Goal: Task Accomplishment & Management: Use online tool/utility

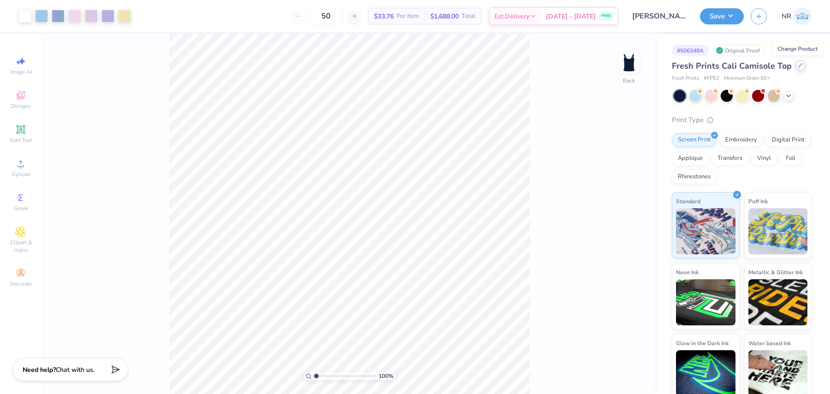
click at [796, 68] on div at bounding box center [800, 65] width 10 height 10
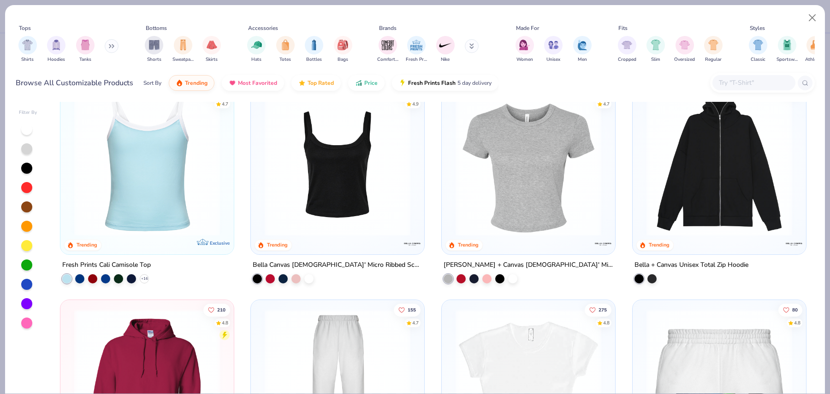
scroll to position [243, 0]
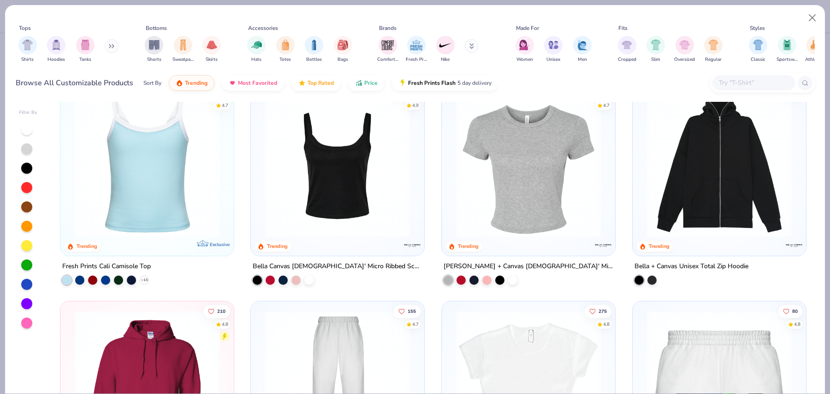
click at [331, 201] on img at bounding box center [337, 165] width 155 height 146
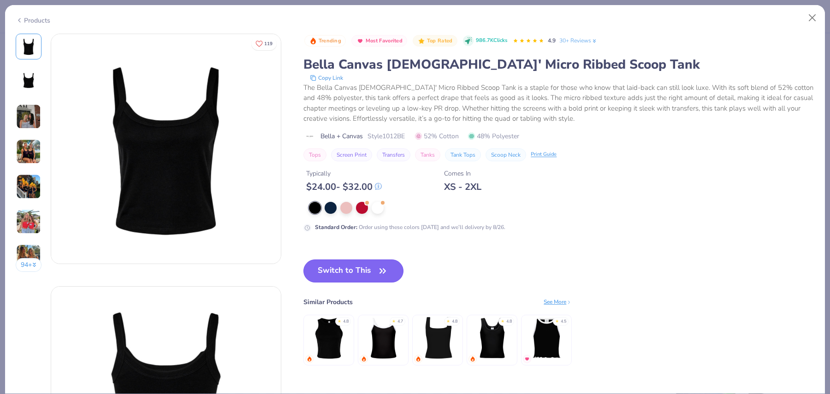
click at [345, 270] on button "Switch to This" at bounding box center [353, 271] width 100 height 23
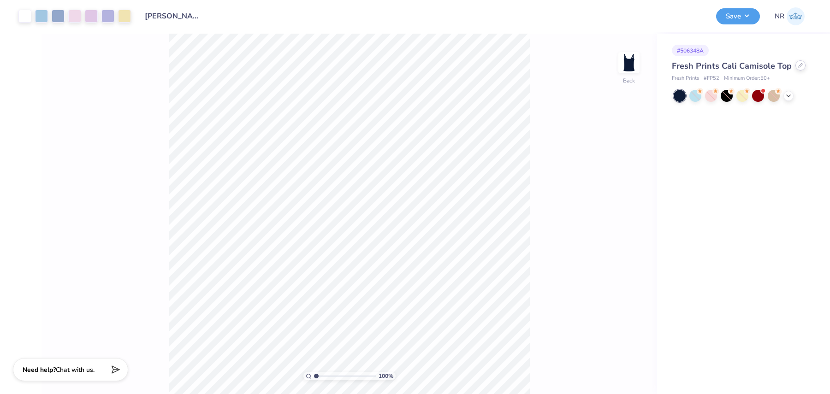
click at [798, 63] on icon at bounding box center [800, 65] width 5 height 5
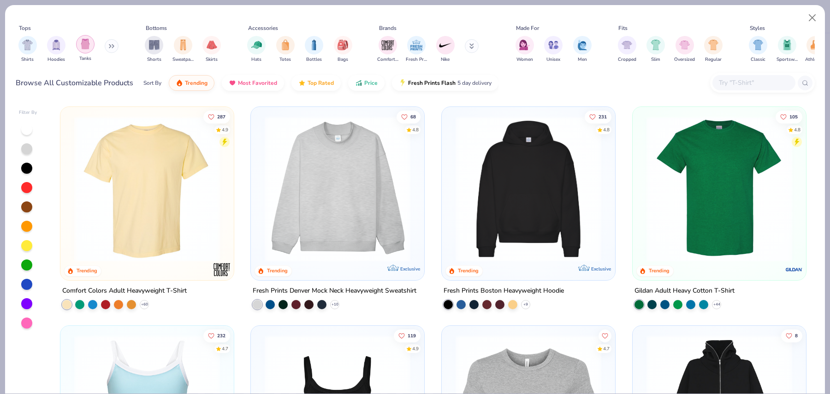
click at [86, 45] on img "filter for Tanks" at bounding box center [85, 44] width 10 height 11
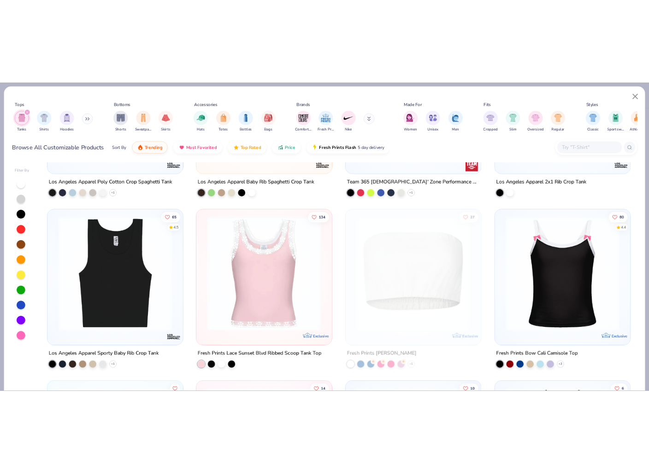
scroll to position [825, 0]
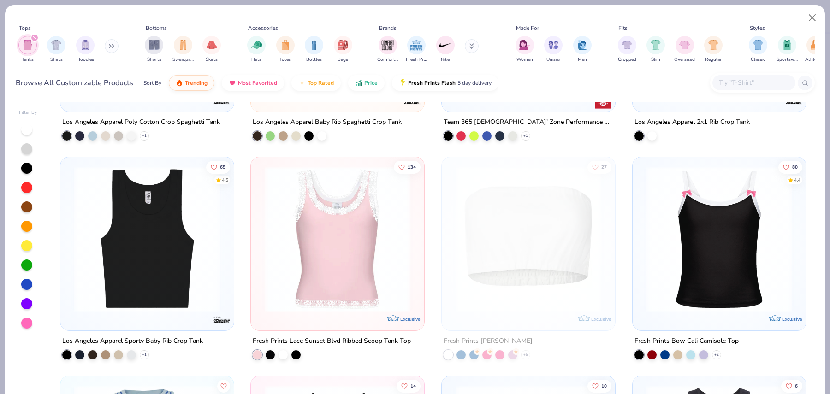
click at [700, 217] on img at bounding box center [719, 239] width 155 height 146
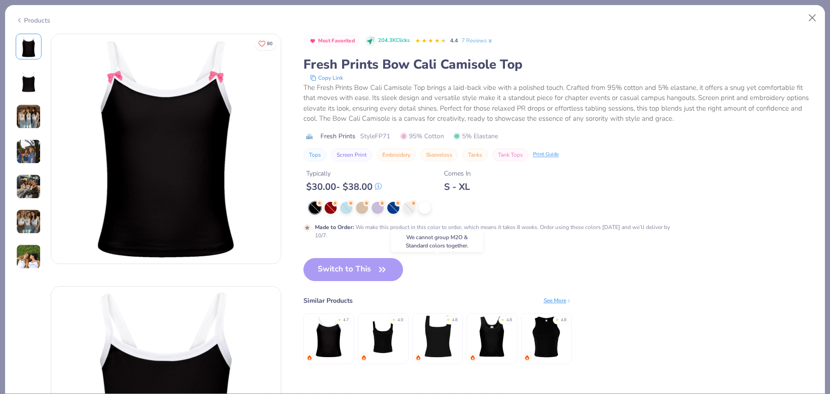
click at [387, 338] on img at bounding box center [383, 337] width 44 height 44
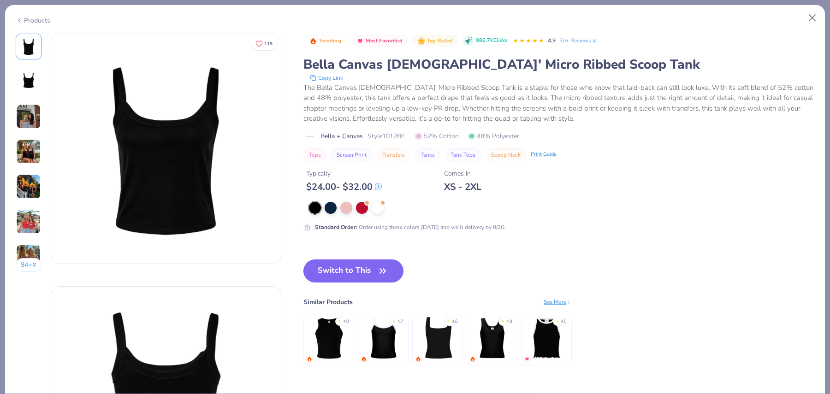
click at [373, 269] on button "Switch to This" at bounding box center [353, 271] width 100 height 23
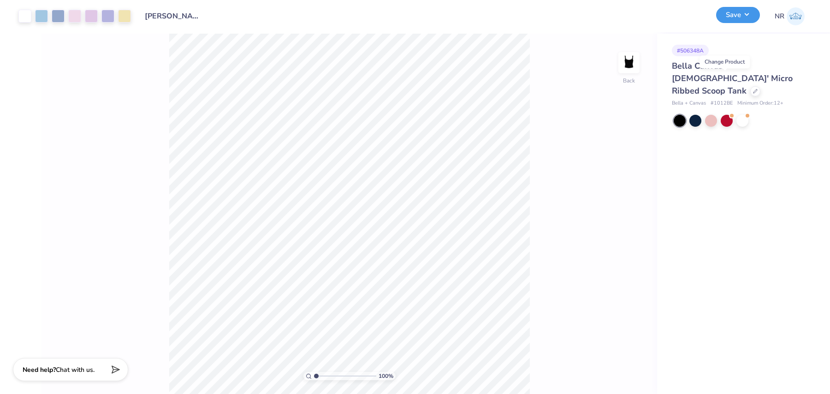
click at [740, 18] on button "Save" at bounding box center [738, 15] width 44 height 16
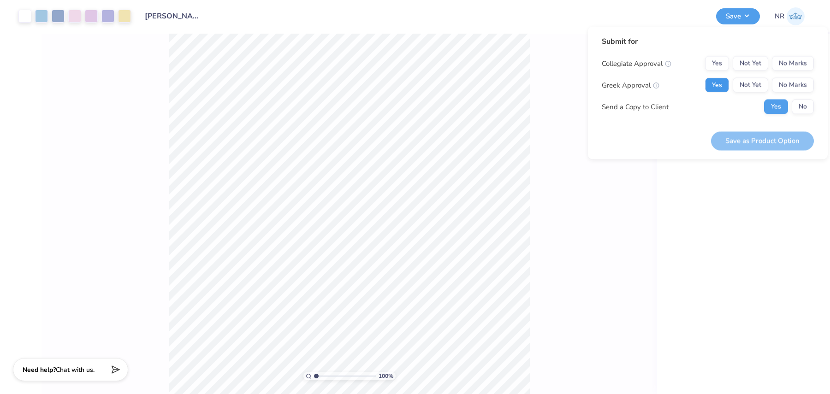
click at [718, 85] on button "Yes" at bounding box center [717, 85] width 24 height 15
click at [799, 105] on button "No" at bounding box center [802, 107] width 22 height 15
click at [790, 63] on button "No Marks" at bounding box center [793, 63] width 42 height 15
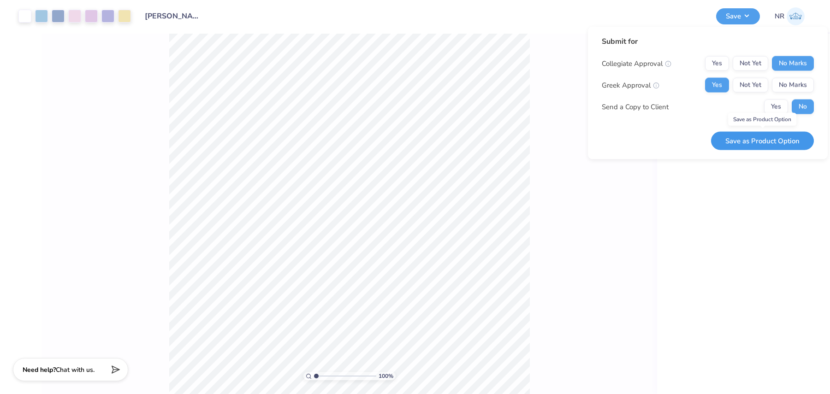
click at [774, 137] on button "Save as Product Option" at bounding box center [762, 140] width 103 height 19
click at [714, 171] on div "# 506348A Bella Canvas Ladies' Micro Ribbed Scoop Tank Bella + Canvas # 1012BE …" at bounding box center [743, 214] width 173 height 360
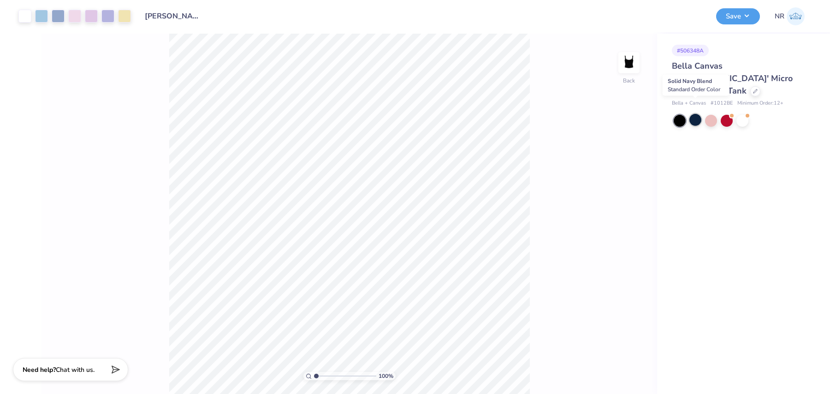
click at [694, 114] on div at bounding box center [695, 120] width 12 height 12
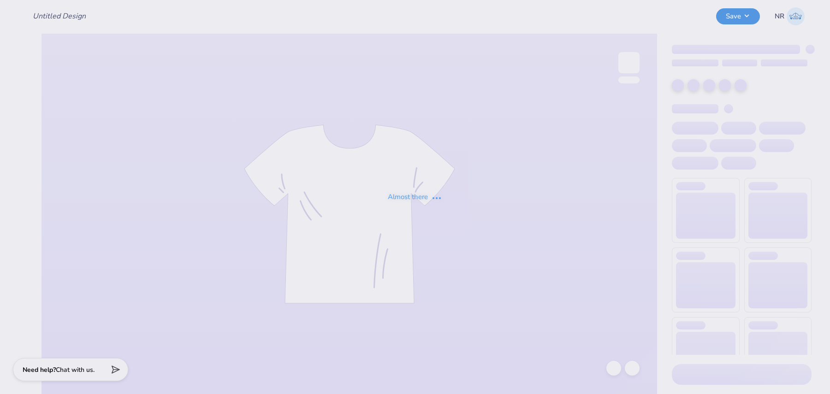
type input "[PERSON_NAME] : [US_STATE][GEOGRAPHIC_DATA], [GEOGRAPHIC_DATA]"
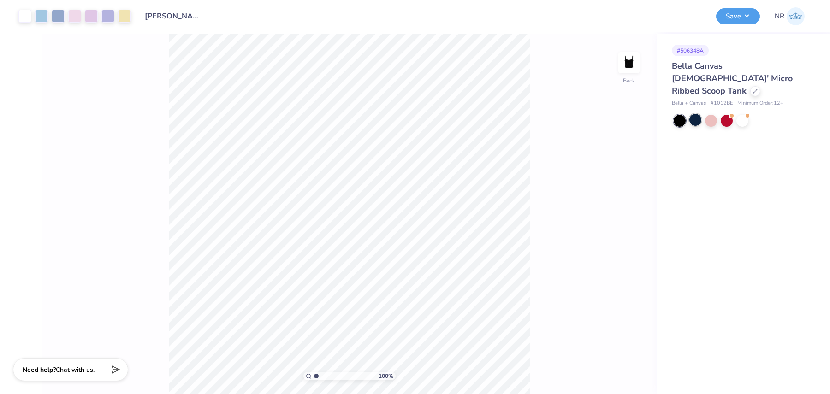
click at [692, 114] on div at bounding box center [695, 120] width 12 height 12
click at [732, 14] on button "Save" at bounding box center [738, 15] width 44 height 16
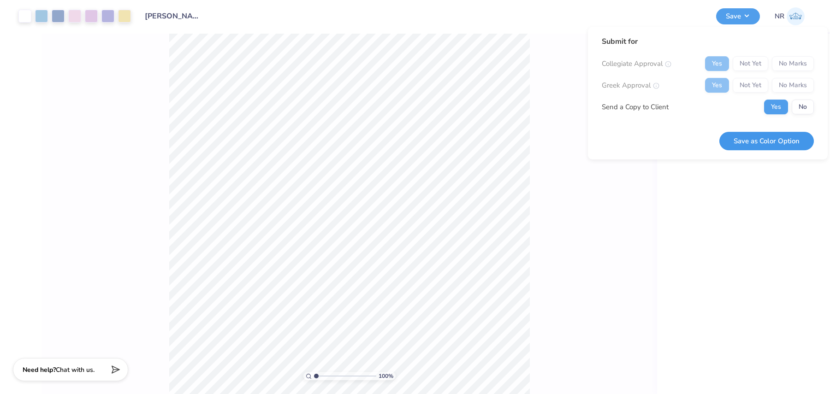
click at [756, 137] on button "Save as Color Option" at bounding box center [766, 141] width 94 height 19
click at [802, 107] on button "No" at bounding box center [802, 107] width 22 height 15
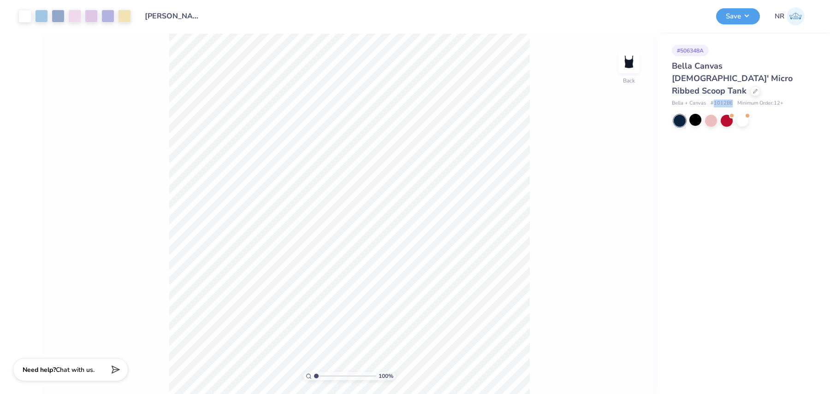
drag, startPoint x: 732, startPoint y: 89, endPoint x: 714, endPoint y: 90, distance: 18.0
click at [714, 100] on div "Bella + Canvas # 1012BE Minimum Order: 12 +" at bounding box center [742, 104] width 140 height 8
copy span "1012BE"
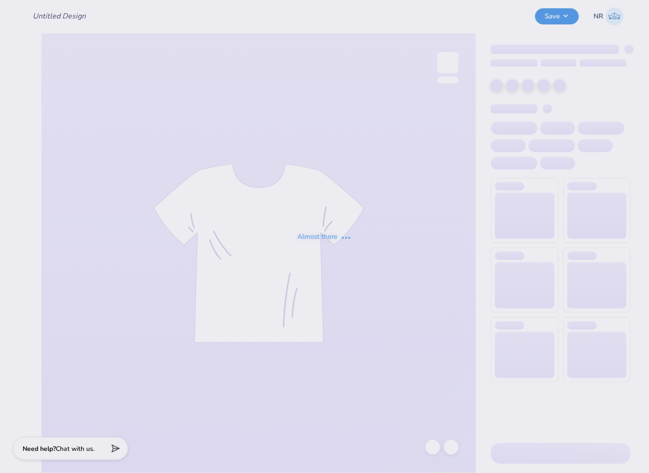
type input "[PERSON_NAME] : [US_STATE][GEOGRAPHIC_DATA], [GEOGRAPHIC_DATA]"
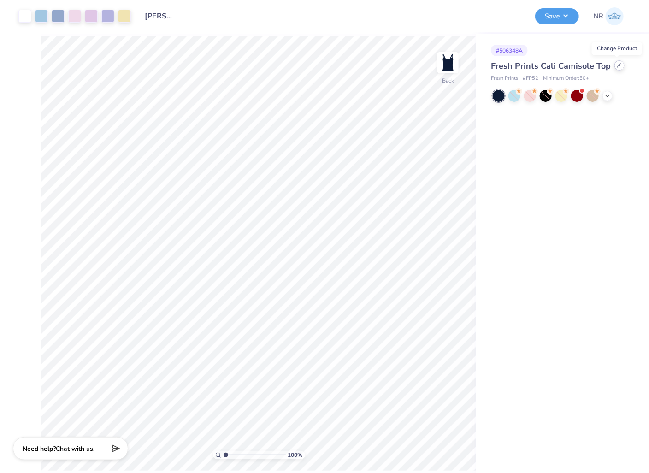
click at [617, 67] on icon at bounding box center [619, 65] width 5 height 5
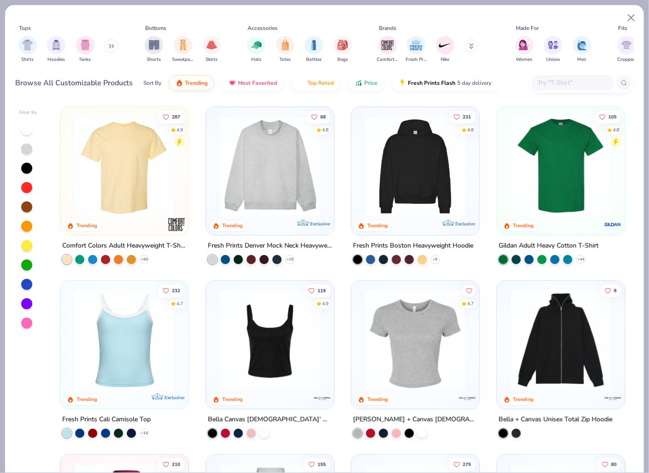
click at [571, 85] on input "text" at bounding box center [572, 82] width 71 height 11
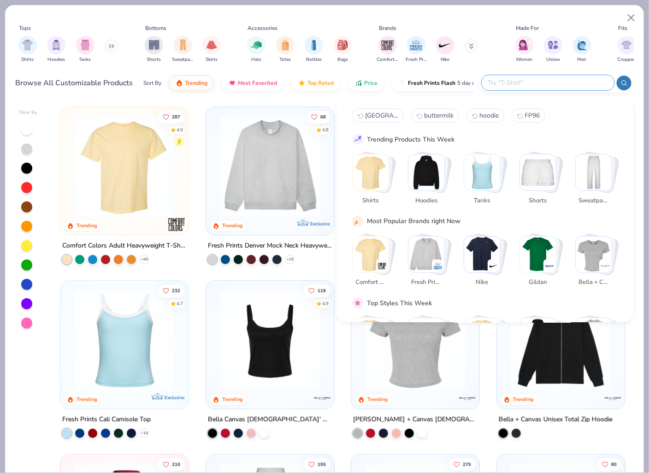
click at [557, 80] on input "text" at bounding box center [547, 82] width 121 height 11
paste input "FP55"
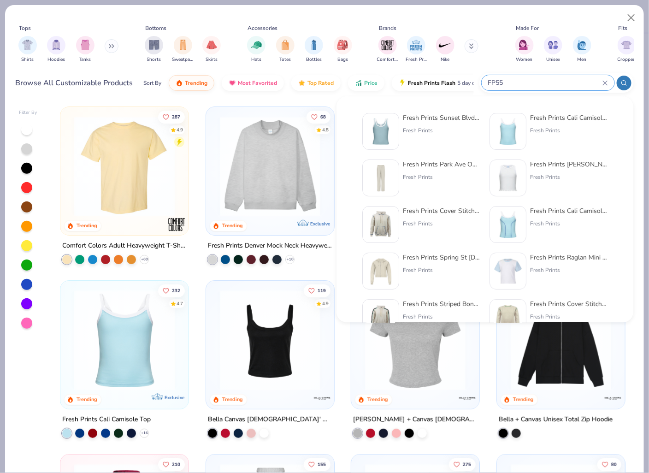
type input "FP55"
click at [448, 118] on div "Fresh Prints Sunset Blvd Ribbed Scoop Tank Top" at bounding box center [441, 118] width 77 height 10
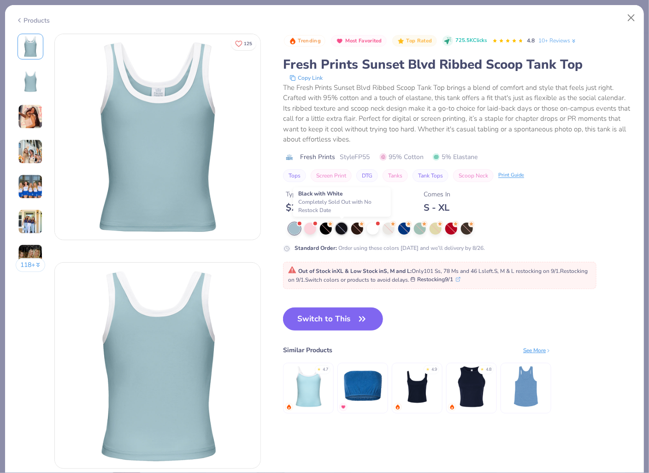
click at [339, 231] on div at bounding box center [342, 229] width 12 height 12
click at [326, 230] on div at bounding box center [326, 229] width 12 height 12
click at [325, 321] on button "Switch to This" at bounding box center [333, 318] width 100 height 23
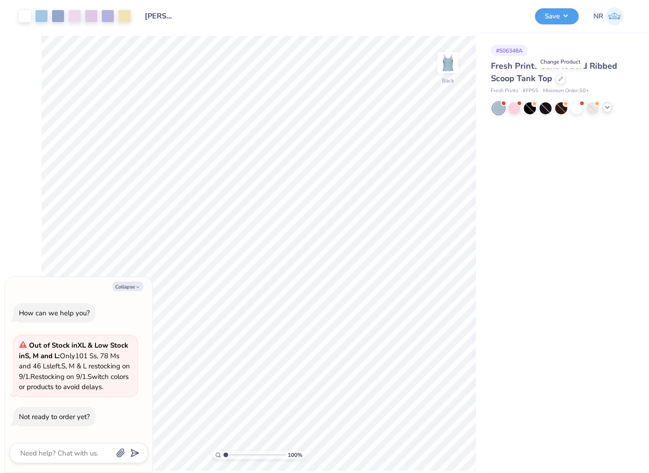
click at [607, 111] on icon at bounding box center [607, 107] width 7 height 7
type textarea "x"
click at [532, 110] on div at bounding box center [530, 108] width 12 height 12
click at [531, 107] on div at bounding box center [530, 108] width 12 height 12
click at [529, 109] on div at bounding box center [530, 108] width 12 height 12
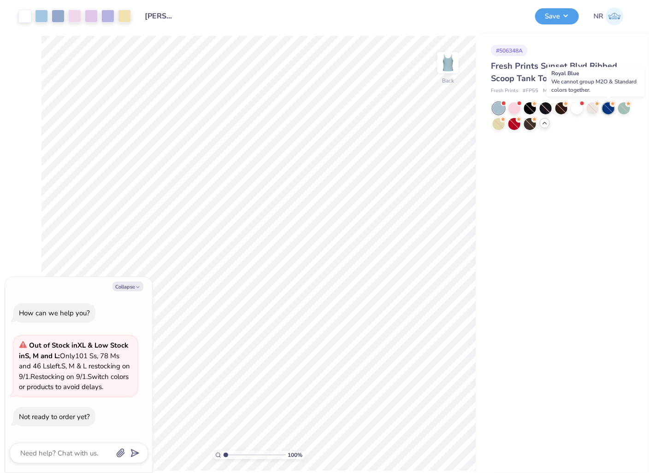
click at [613, 112] on div at bounding box center [608, 108] width 12 height 12
click at [528, 124] on div at bounding box center [530, 124] width 12 height 12
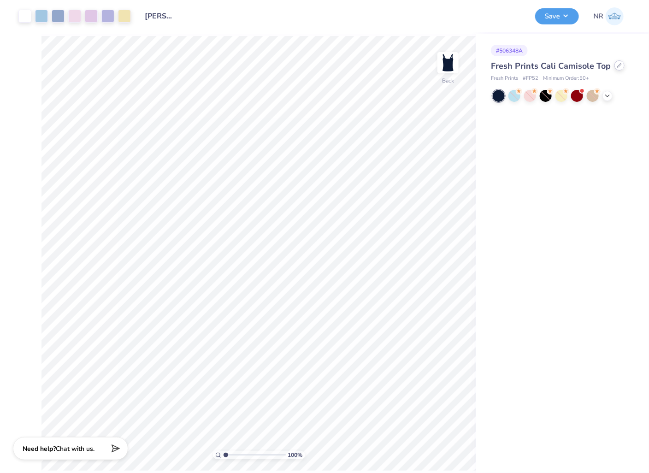
click at [614, 67] on div at bounding box center [619, 65] width 10 height 10
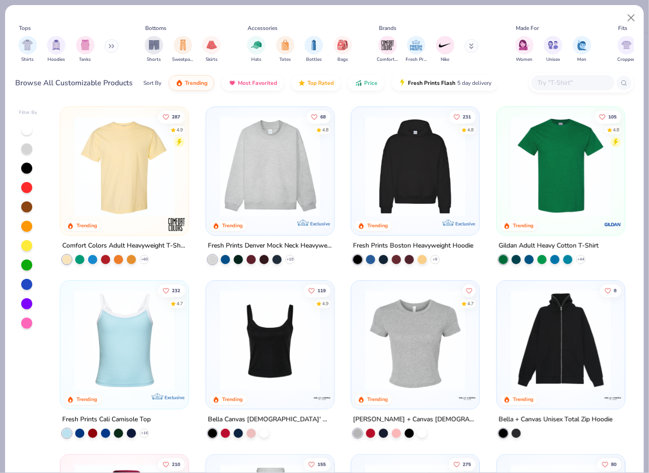
click at [553, 82] on input "text" at bounding box center [572, 82] width 71 height 11
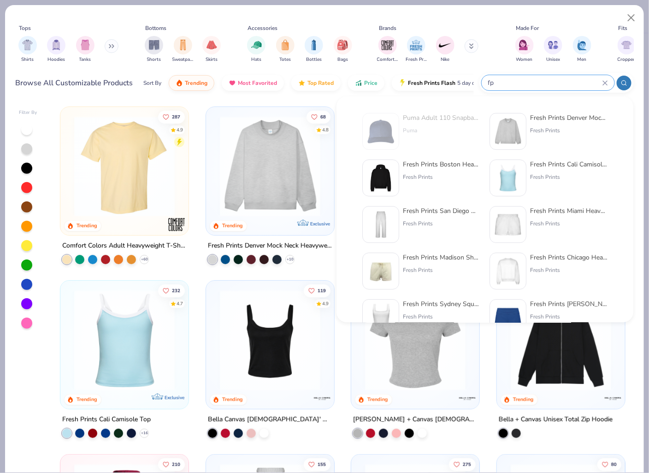
type input "f"
paste input "FP55"
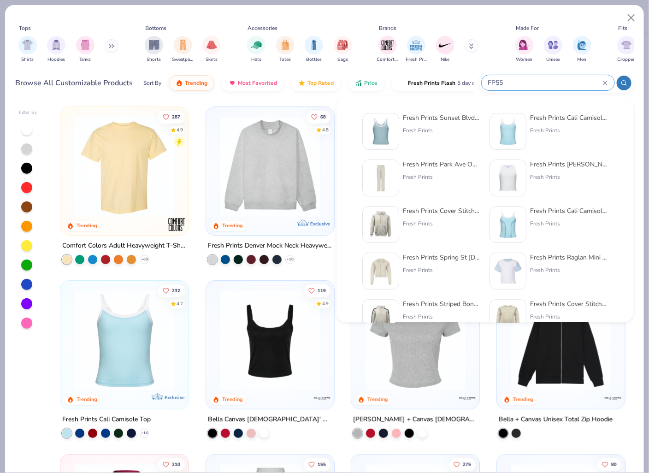
type input "FP55"
click at [423, 124] on div "Fresh Prints Sunset Blvd Ribbed Scoop Tank Top Fresh Prints" at bounding box center [441, 131] width 77 height 37
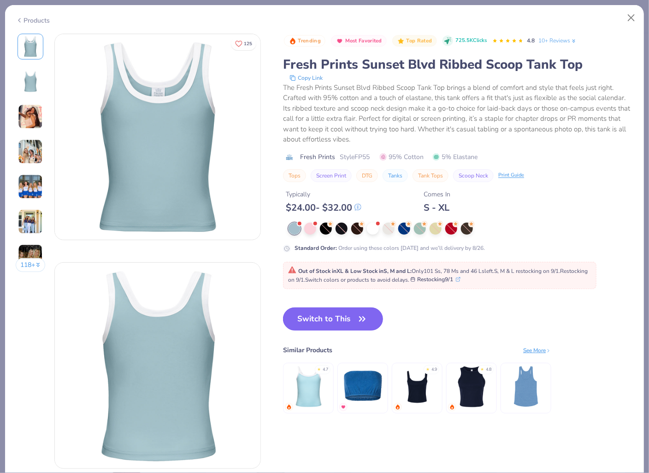
click at [332, 320] on button "Switch to This" at bounding box center [333, 318] width 100 height 23
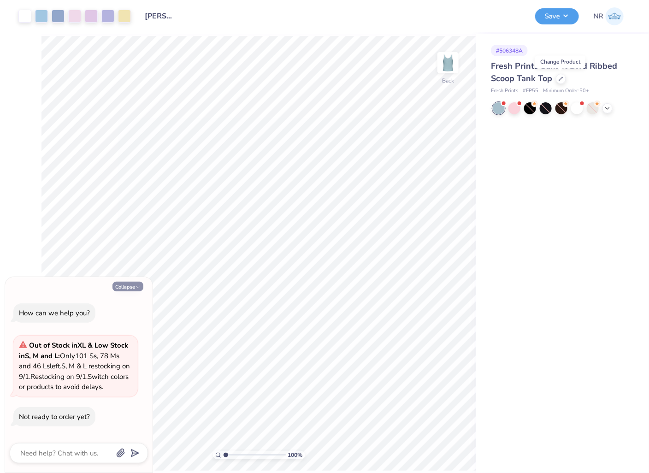
click at [120, 285] on button "Collapse" at bounding box center [127, 287] width 31 height 10
type textarea "x"
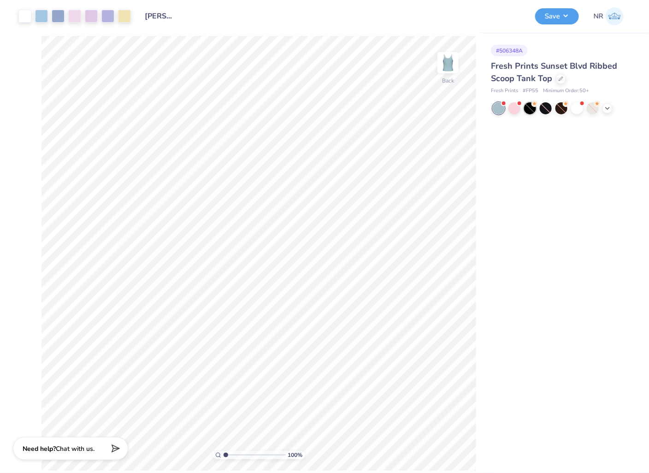
click at [531, 107] on div at bounding box center [530, 108] width 12 height 12
click at [524, 212] on div "# 506348A Fresh Prints Sunset Blvd Ribbed Scoop Tank Top Fresh Prints # FP55 Mi…" at bounding box center [562, 253] width 173 height 439
click at [560, 21] on button "Save" at bounding box center [557, 15] width 44 height 16
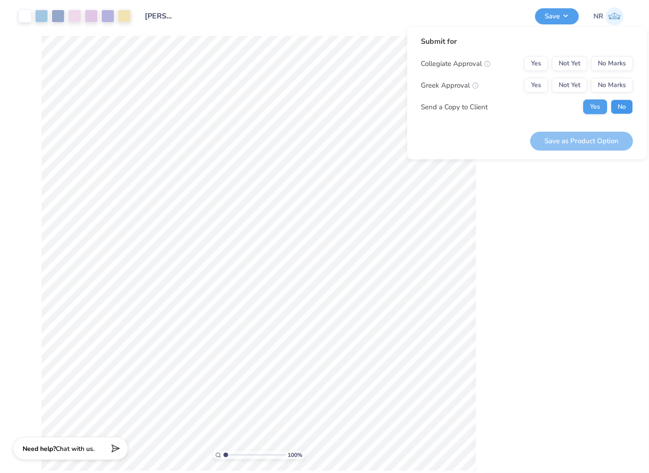
click at [617, 107] on button "No" at bounding box center [622, 107] width 22 height 15
click at [543, 84] on button "Yes" at bounding box center [537, 85] width 24 height 15
click at [608, 58] on button "No Marks" at bounding box center [612, 63] width 42 height 15
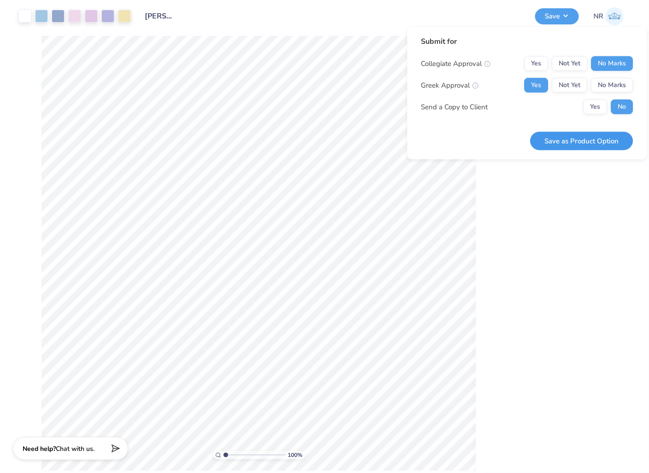
click at [600, 140] on button "Save as Product Option" at bounding box center [582, 140] width 103 height 19
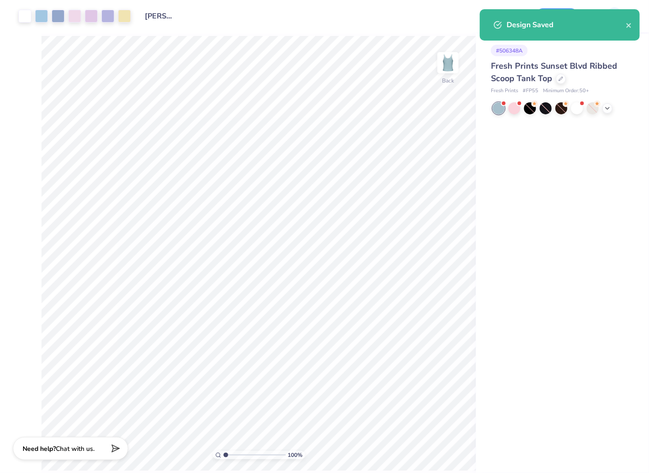
click at [543, 212] on div "# 506348A Fresh Prints Sunset Blvd Ribbed Scoop Tank Top Fresh Prints # FP55 Mi…" at bounding box center [562, 253] width 173 height 439
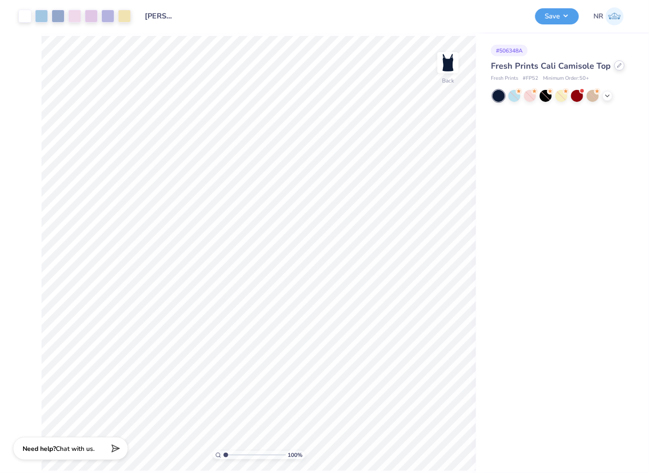
click at [619, 68] on div at bounding box center [619, 65] width 10 height 10
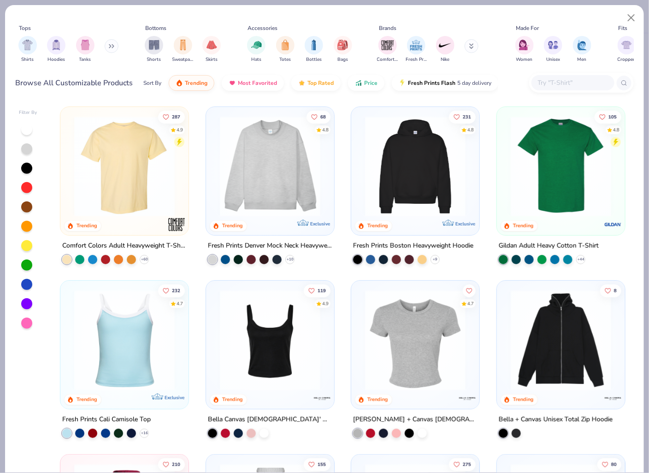
click at [567, 77] on div at bounding box center [572, 82] width 83 height 15
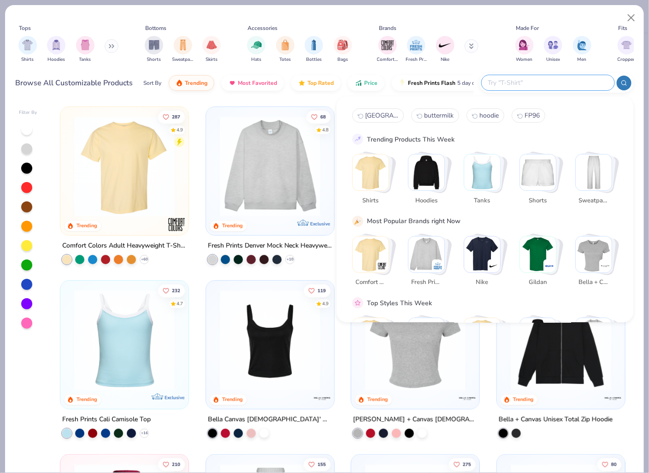
paste input "FP82"
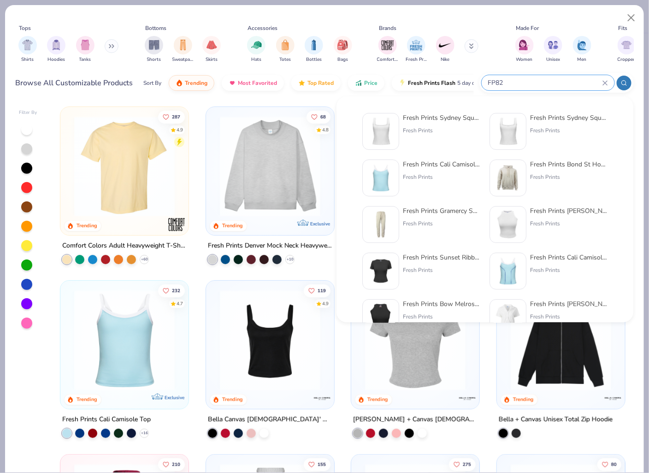
type input "FP82"
click at [426, 119] on div "Fresh Prints Sydney Square Neck Tank Top" at bounding box center [441, 118] width 77 height 10
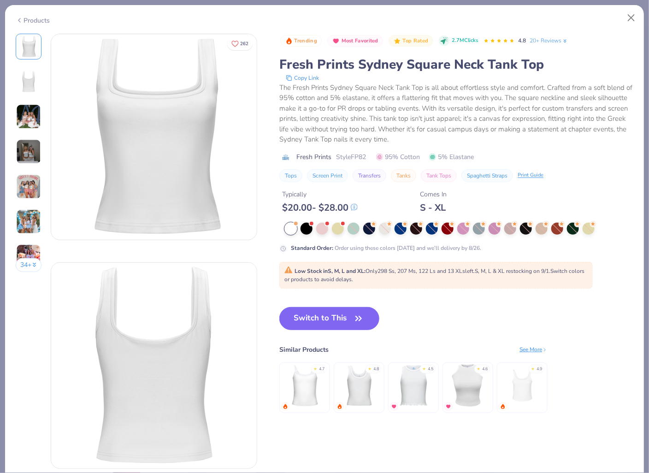
click at [23, 112] on img at bounding box center [28, 116] width 25 height 25
click at [30, 156] on img at bounding box center [28, 151] width 25 height 25
click at [30, 154] on img at bounding box center [28, 151] width 25 height 25
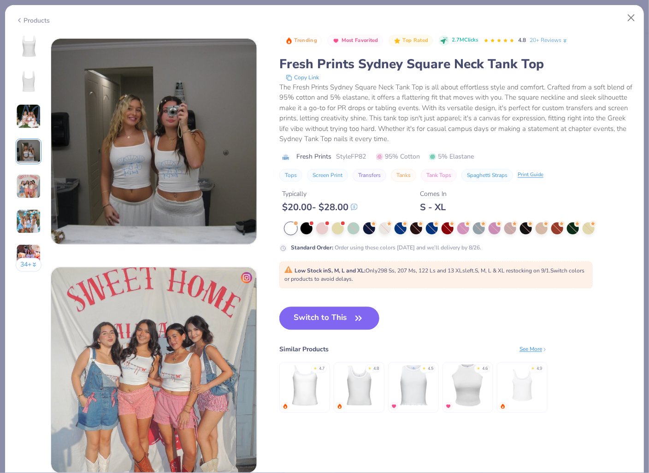
scroll to position [686, 0]
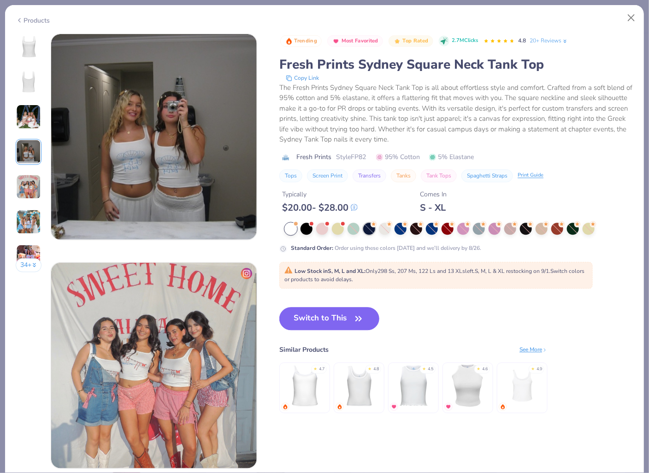
click at [370, 228] on div at bounding box center [369, 229] width 12 height 12
click at [346, 321] on button "Switch to This" at bounding box center [329, 318] width 100 height 23
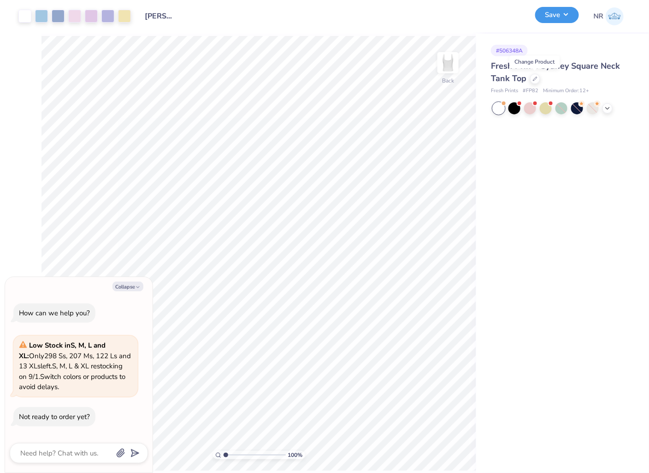
click at [560, 16] on button "Save" at bounding box center [557, 15] width 44 height 16
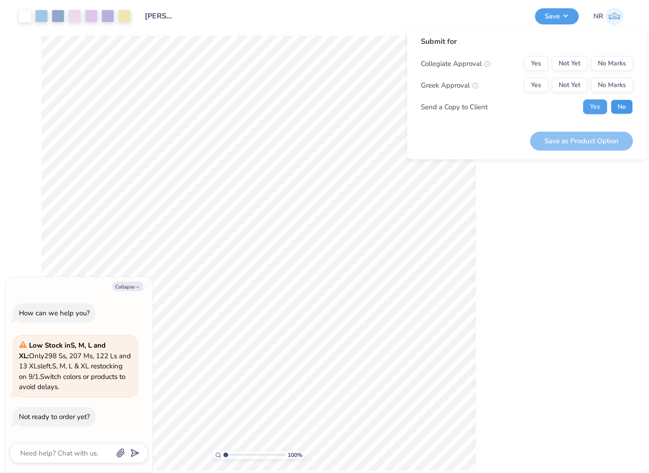
click at [624, 104] on button "No" at bounding box center [622, 107] width 22 height 15
click at [538, 82] on button "Yes" at bounding box center [537, 85] width 24 height 15
click at [609, 65] on button "No Marks" at bounding box center [612, 63] width 42 height 15
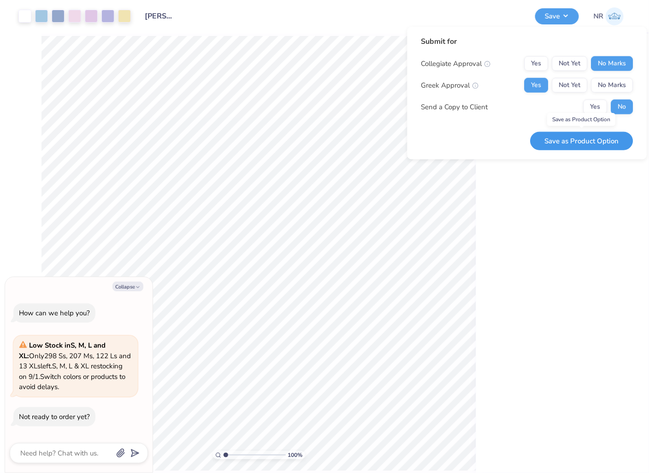
click at [578, 140] on button "Save as Product Option" at bounding box center [582, 140] width 103 height 19
type textarea "x"
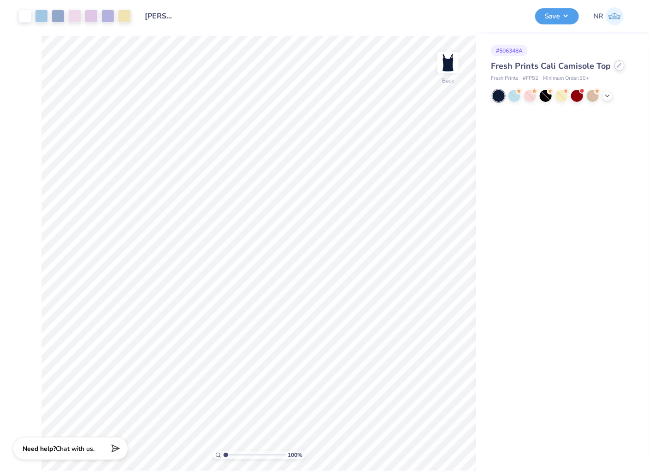
click at [619, 67] on icon at bounding box center [619, 65] width 5 height 5
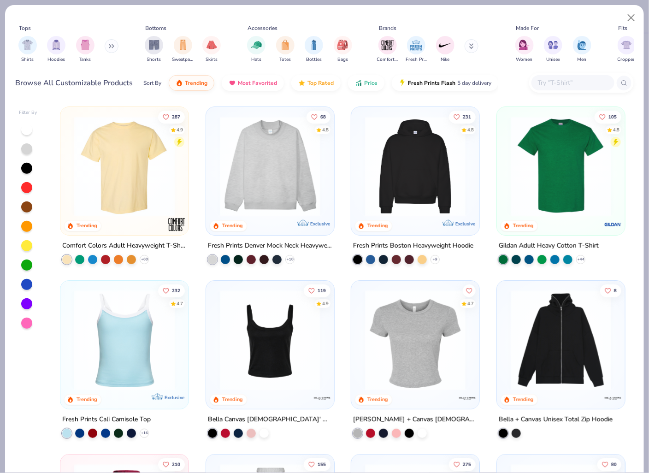
click at [560, 88] on input "text" at bounding box center [572, 82] width 71 height 11
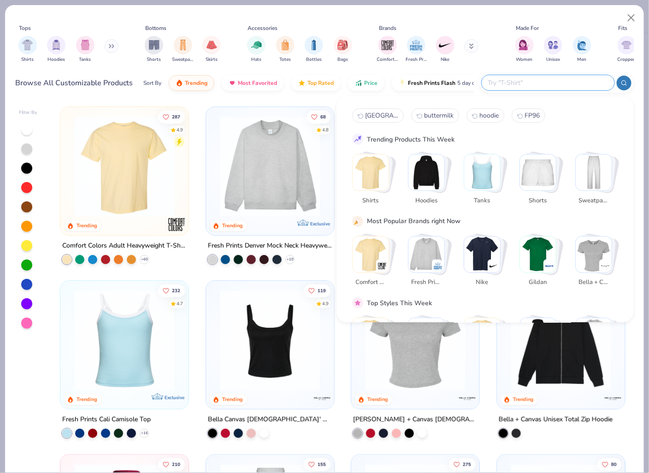
click at [553, 81] on input "text" at bounding box center [547, 82] width 121 height 11
paste input "43011"
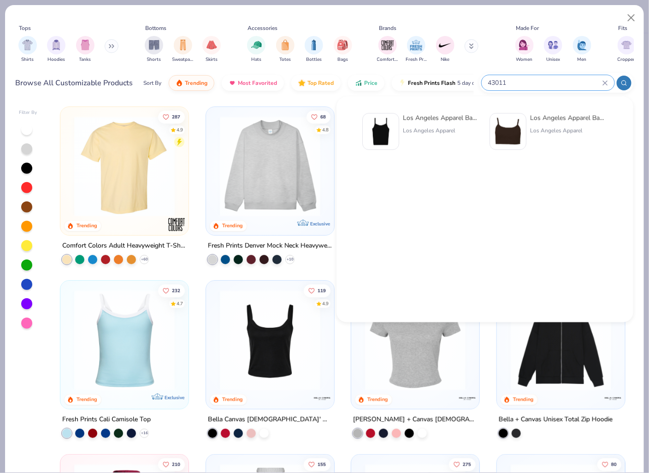
type input "43011"
click at [437, 118] on div "Los Angeles Apparel Baby Rib Spaghetti Tank" at bounding box center [441, 118] width 77 height 10
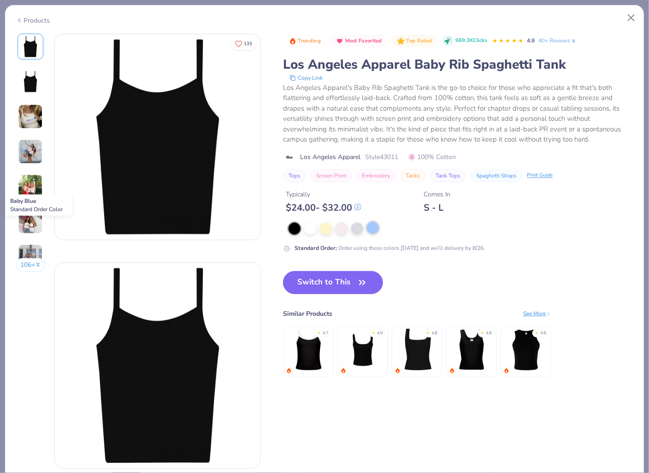
click at [370, 228] on div at bounding box center [373, 228] width 12 height 12
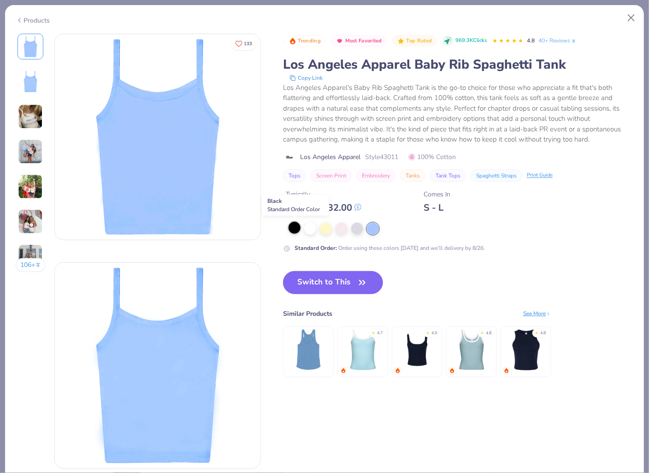
click at [291, 226] on div at bounding box center [295, 228] width 12 height 12
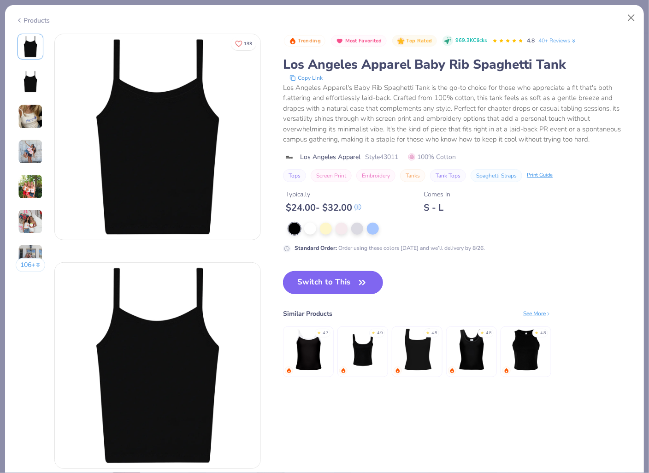
click at [319, 281] on button "Switch to This" at bounding box center [333, 282] width 100 height 23
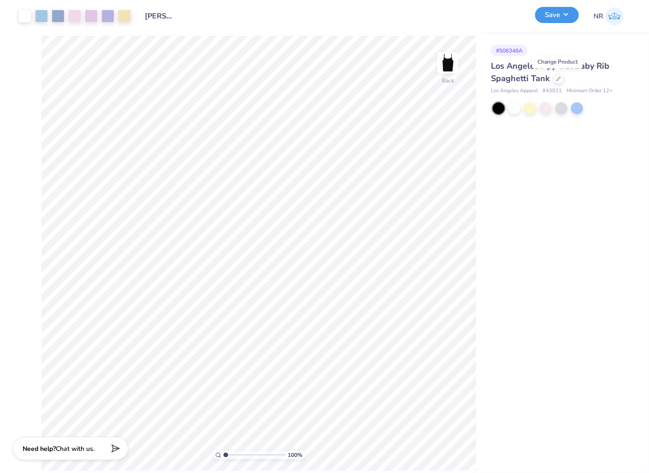
click at [560, 13] on button "Save" at bounding box center [557, 15] width 44 height 16
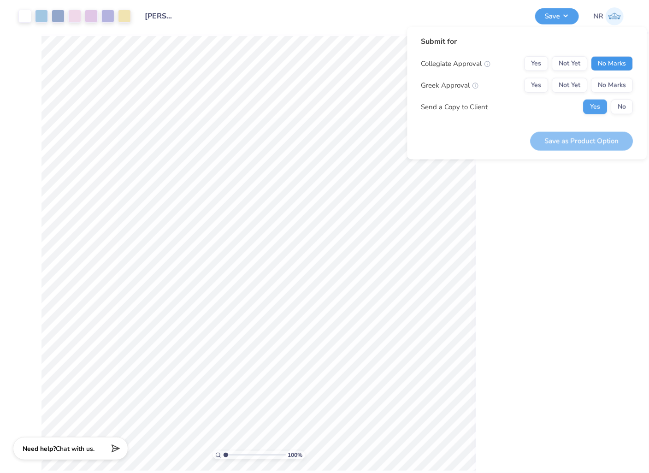
click at [604, 62] on button "No Marks" at bounding box center [612, 63] width 42 height 15
click at [528, 85] on button "Yes" at bounding box center [537, 85] width 24 height 15
click at [613, 104] on button "No" at bounding box center [622, 107] width 22 height 15
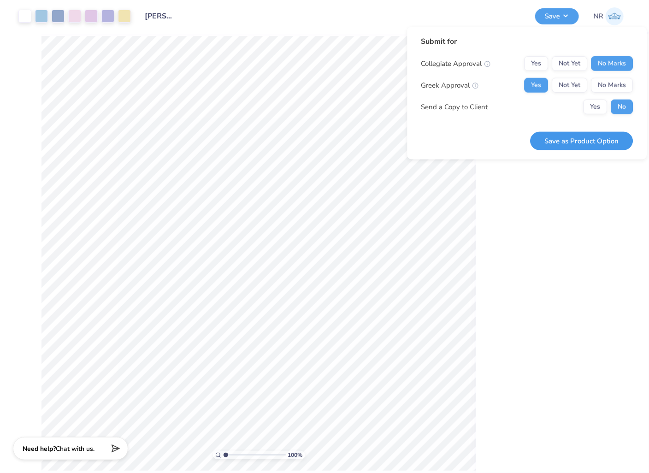
click at [593, 136] on button "Save as Product Option" at bounding box center [582, 140] width 103 height 19
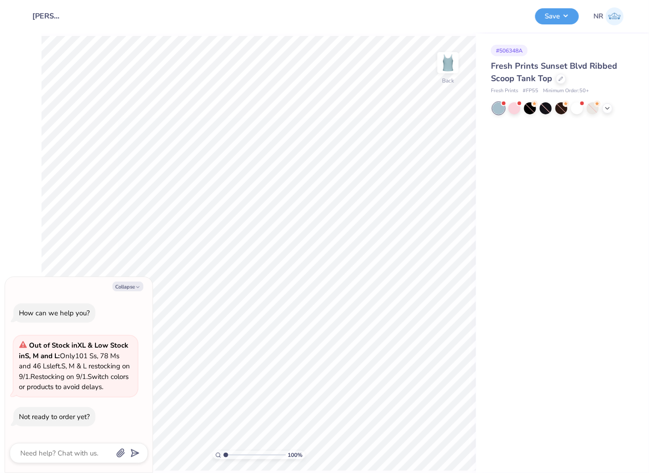
type textarea "x"
click at [532, 108] on div at bounding box center [530, 108] width 12 height 12
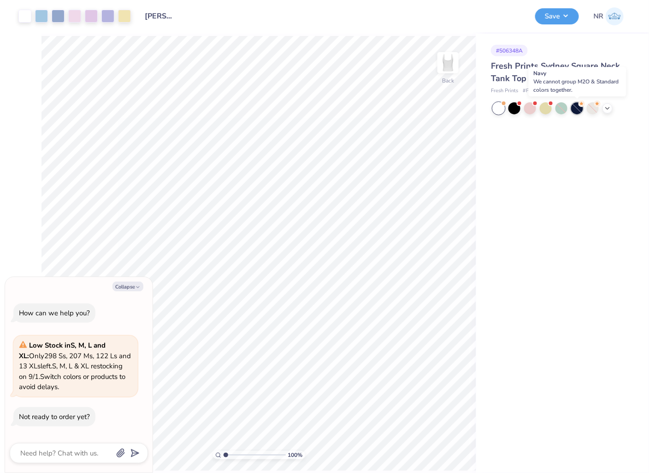
click at [576, 108] on div at bounding box center [577, 108] width 12 height 12
click at [577, 106] on div at bounding box center [577, 108] width 12 height 12
type textarea "x"
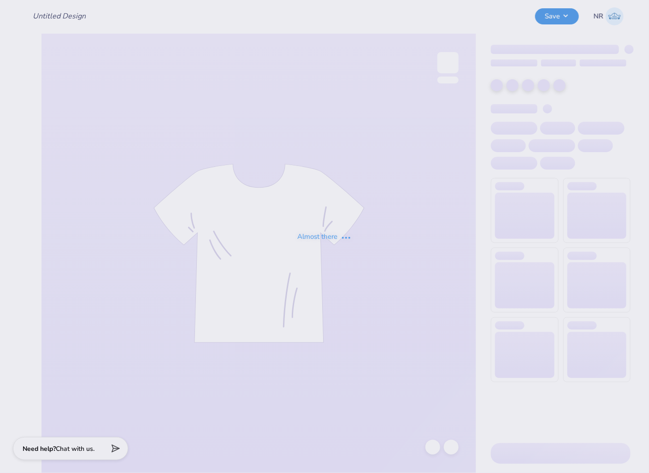
type input "[PERSON_NAME] : [US_STATE][GEOGRAPHIC_DATA], [GEOGRAPHIC_DATA]"
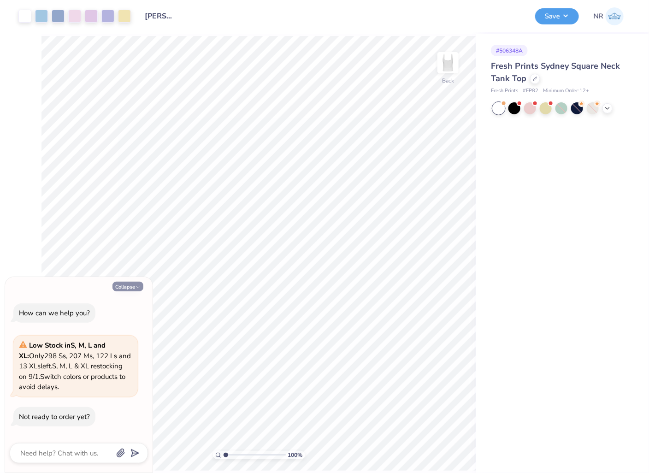
click at [131, 286] on button "Collapse" at bounding box center [127, 287] width 31 height 10
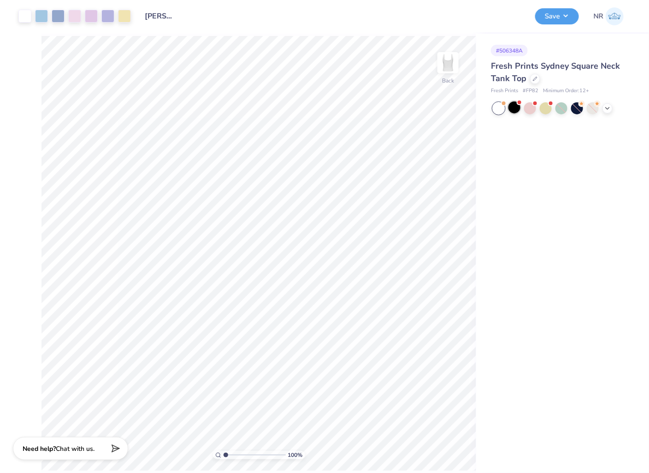
click at [511, 111] on div at bounding box center [514, 107] width 12 height 12
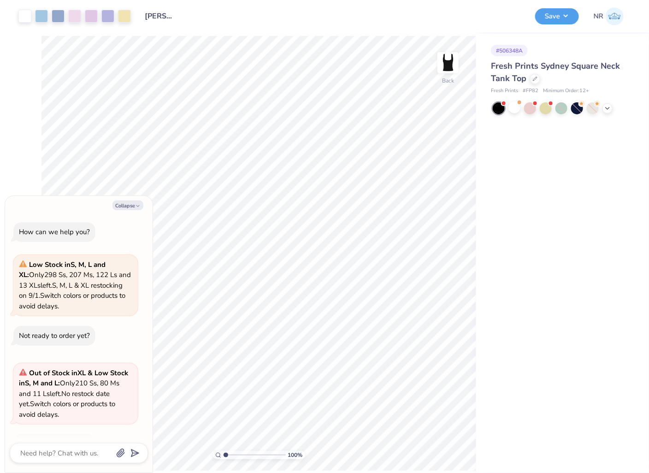
scroll to position [27, 0]
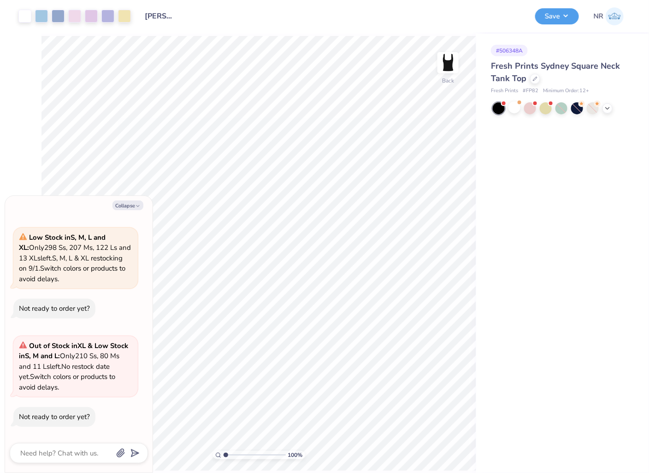
type textarea "x"
click at [491, 190] on div "# 506348A Fresh Prints Sydney Square Neck Tank Top Fresh Prints # FP82 Minimum …" at bounding box center [562, 253] width 173 height 439
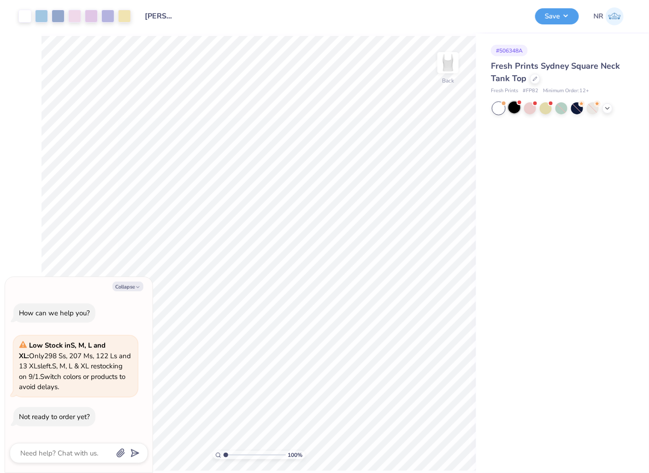
click at [518, 105] on div at bounding box center [514, 107] width 12 height 12
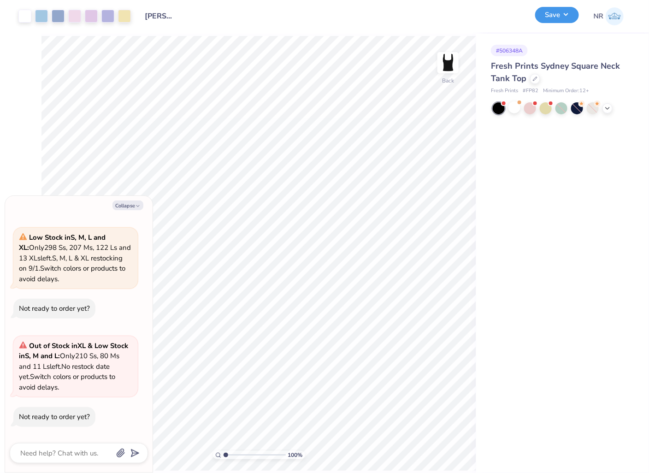
click at [553, 19] on button "Save" at bounding box center [557, 15] width 44 height 16
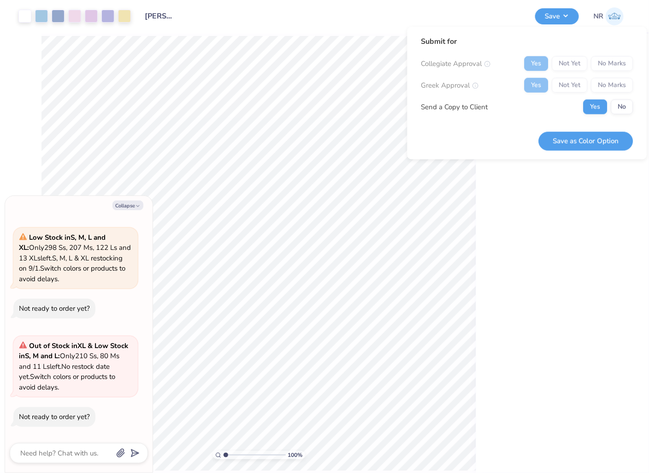
click at [619, 97] on div "Collegiate Approval Yes Not Yet No Marks Greek Approval Yes Not Yet No Marks Se…" at bounding box center [527, 85] width 212 height 58
click at [622, 100] on button "No" at bounding box center [622, 107] width 22 height 15
click at [589, 147] on button "Save as Color Option" at bounding box center [586, 140] width 94 height 19
click at [136, 204] on icon "button" at bounding box center [138, 206] width 6 height 6
type textarea "x"
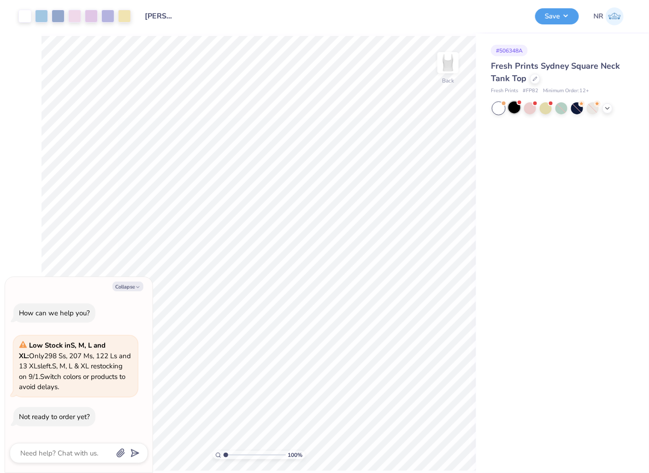
click at [514, 107] on div at bounding box center [514, 107] width 12 height 12
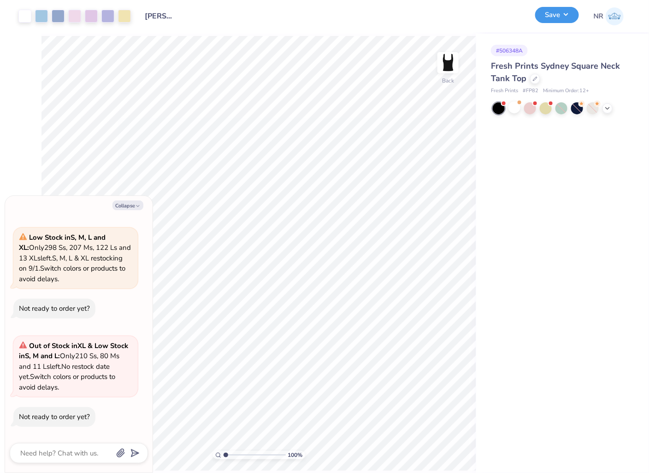
click at [566, 16] on button "Save" at bounding box center [557, 15] width 44 height 16
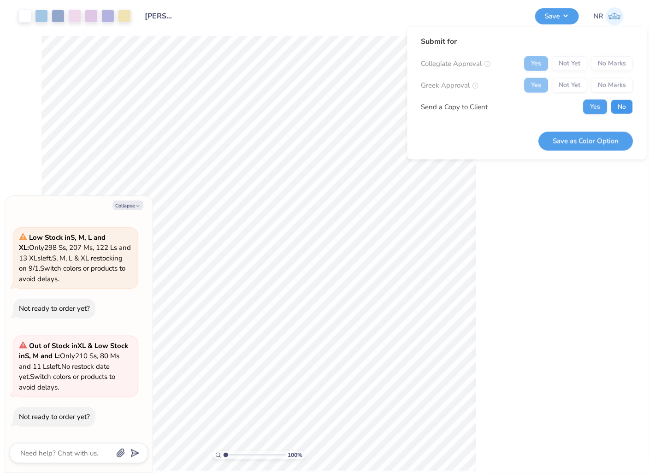
click at [622, 107] on button "No" at bounding box center [622, 107] width 22 height 15
click at [590, 142] on button "Save as Color Option" at bounding box center [586, 140] width 94 height 19
click at [132, 207] on button "Collapse" at bounding box center [127, 206] width 31 height 10
type textarea "x"
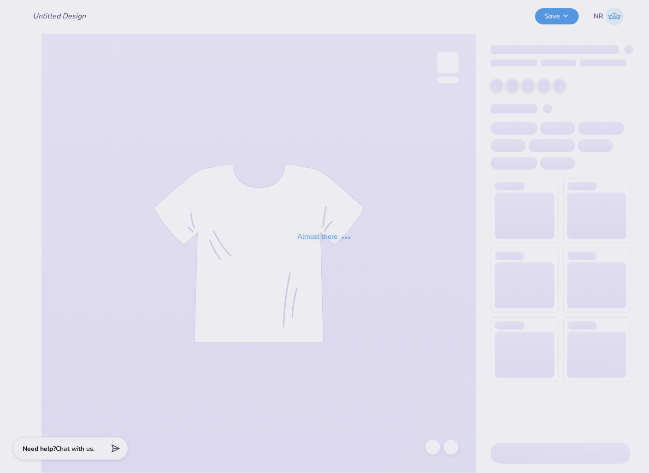
type input "[PERSON_NAME] : [US_STATE][GEOGRAPHIC_DATA], [GEOGRAPHIC_DATA]"
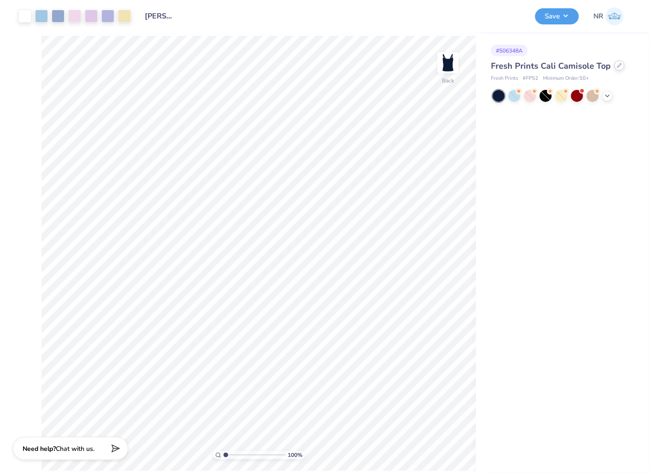
click at [618, 70] on div at bounding box center [619, 65] width 10 height 10
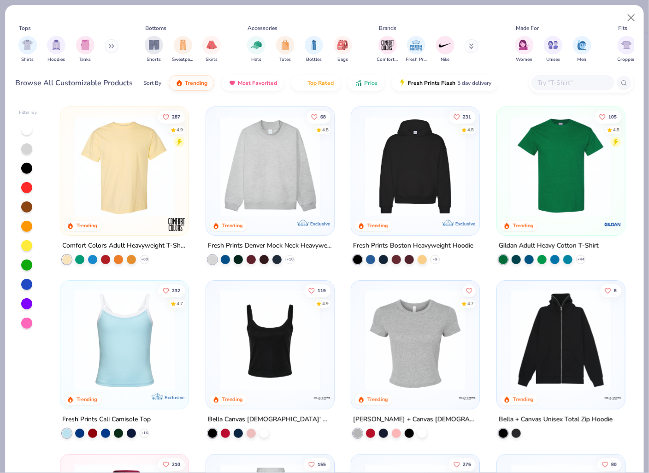
click at [24, 281] on div at bounding box center [26, 284] width 11 height 11
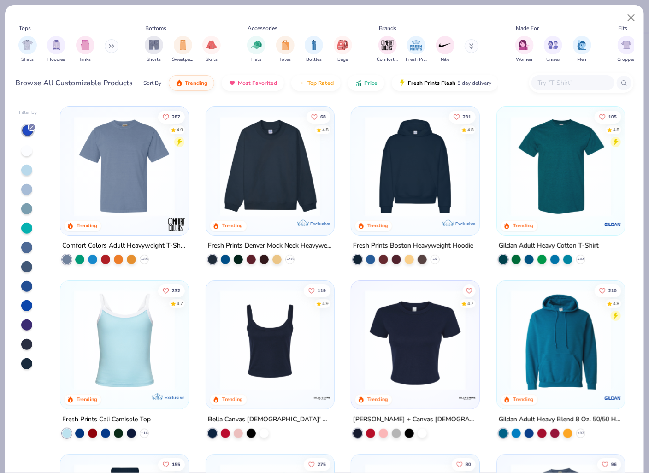
click at [27, 341] on div at bounding box center [26, 344] width 11 height 11
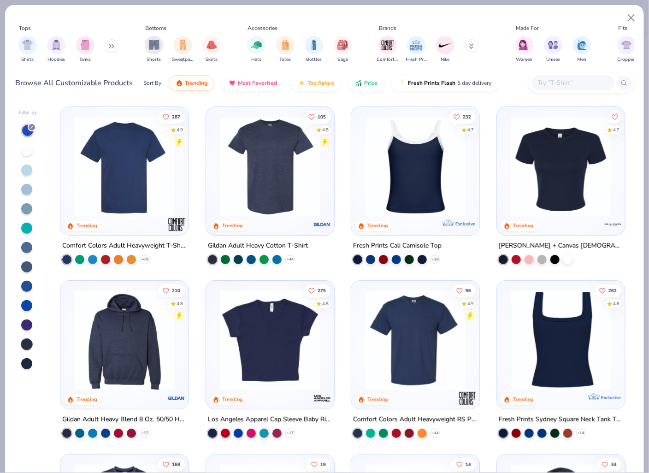
click at [26, 360] on div at bounding box center [26, 363] width 11 height 11
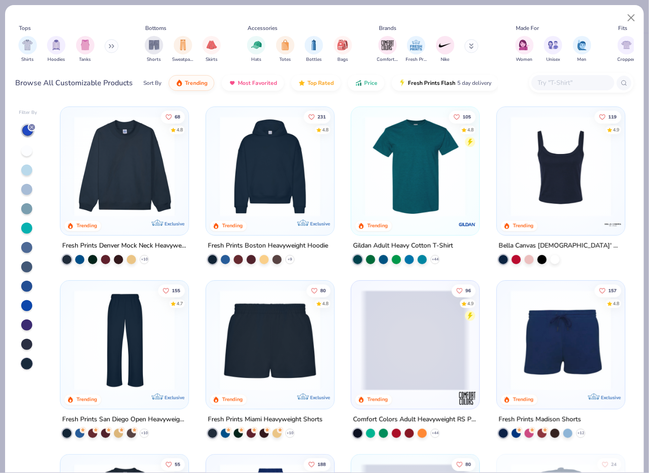
click at [28, 340] on div at bounding box center [26, 344] width 11 height 11
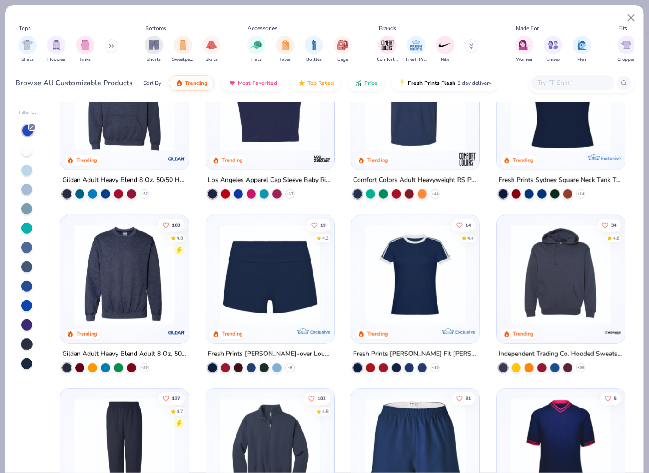
scroll to position [214, 0]
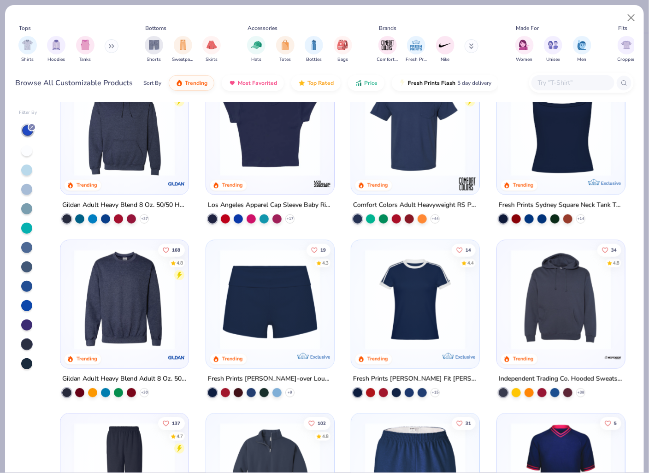
click at [272, 139] on img at bounding box center [270, 126] width 110 height 100
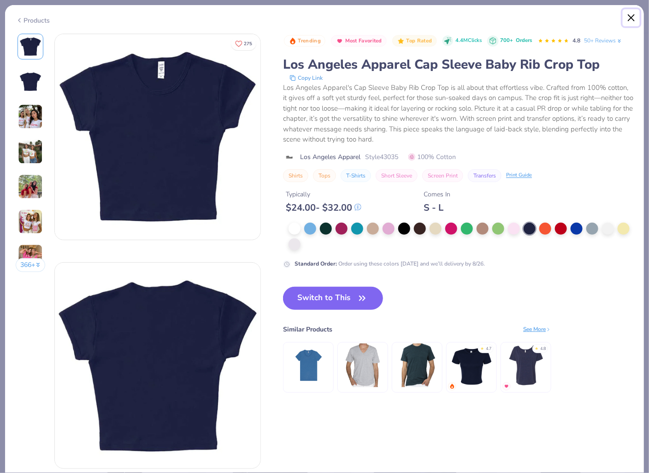
click at [630, 17] on button "Close" at bounding box center [632, 18] width 18 height 18
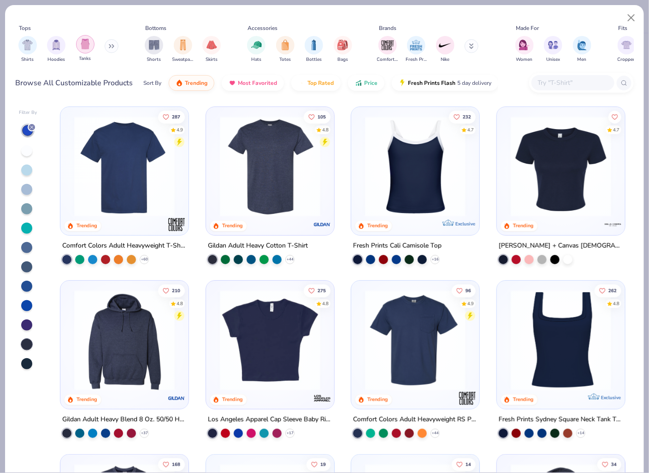
click at [81, 50] on div "filter for Tanks" at bounding box center [85, 44] width 18 height 18
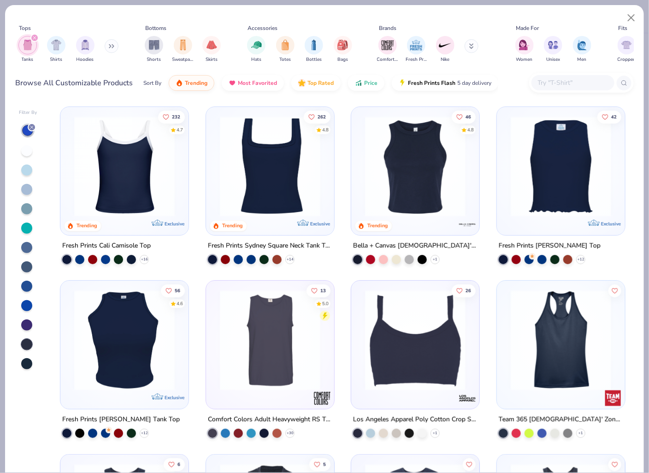
click at [283, 177] on img at bounding box center [270, 166] width 110 height 100
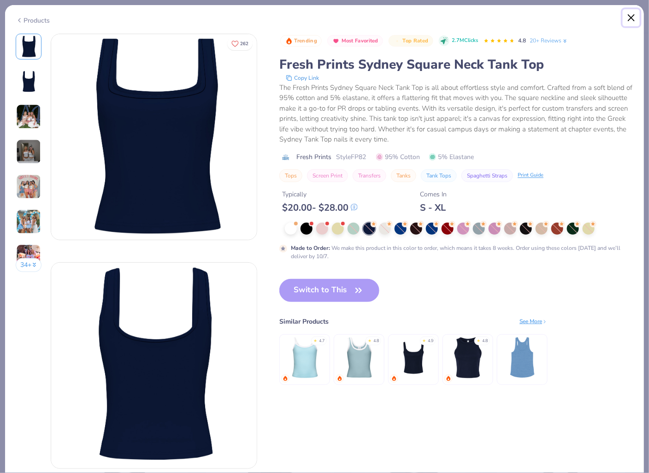
click at [632, 12] on button "Close" at bounding box center [632, 18] width 18 height 18
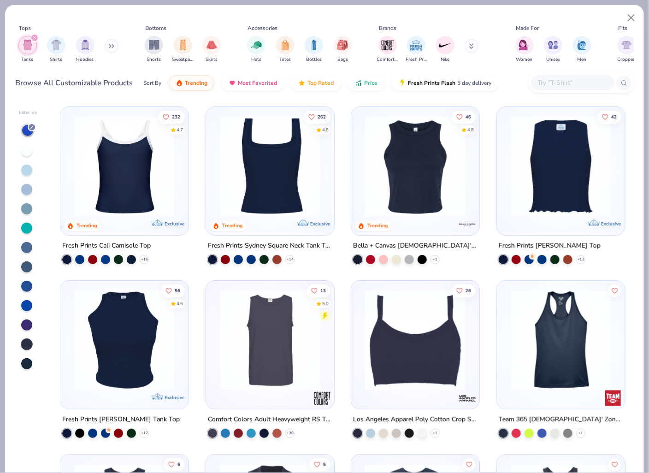
click at [33, 126] on icon at bounding box center [32, 127] width 6 height 6
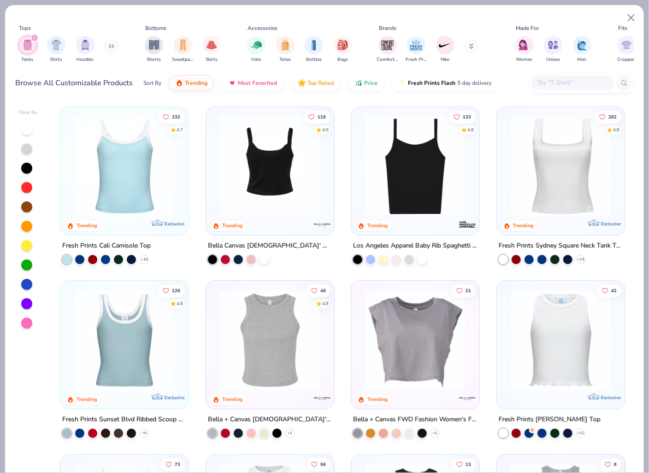
click at [264, 169] on img at bounding box center [270, 166] width 110 height 100
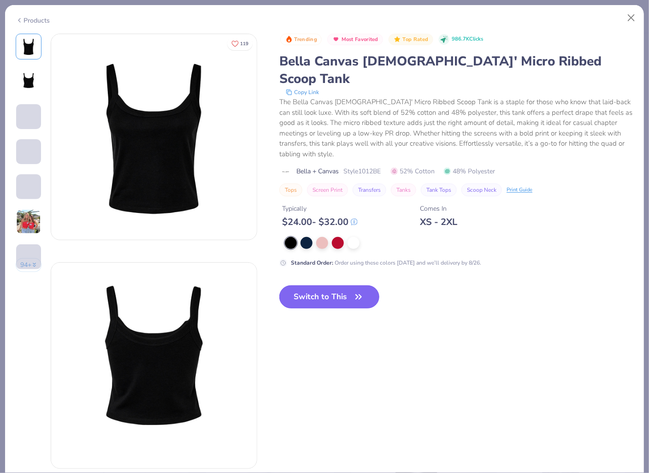
click at [324, 285] on button "Switch to This" at bounding box center [329, 296] width 100 height 23
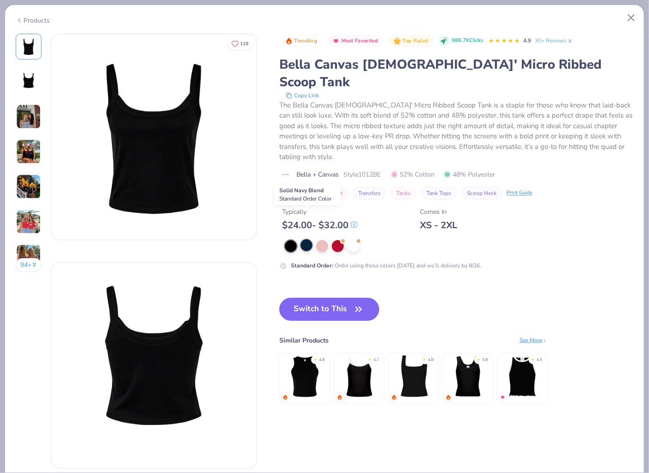
click at [307, 239] on div at bounding box center [307, 245] width 12 height 12
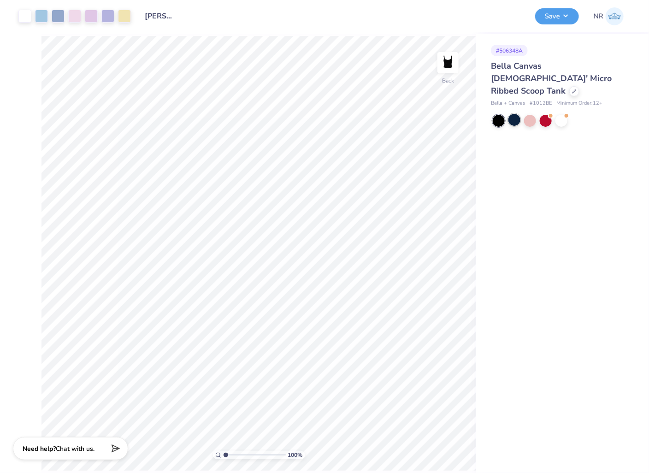
click at [515, 114] on div at bounding box center [514, 120] width 12 height 12
click at [550, 17] on button "Save" at bounding box center [557, 15] width 44 height 16
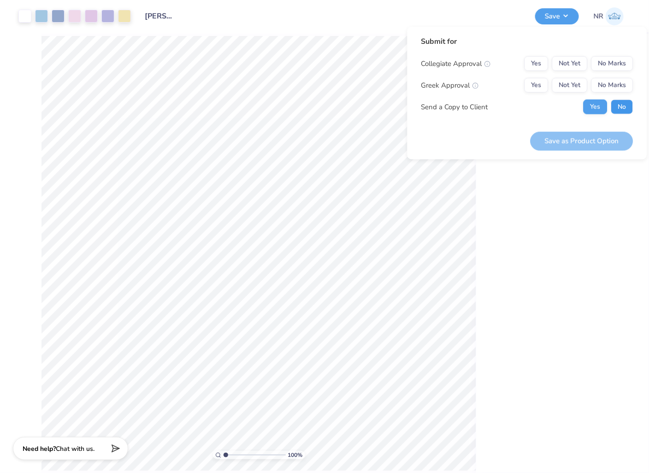
click at [621, 108] on button "No" at bounding box center [622, 107] width 22 height 15
click at [545, 88] on button "Yes" at bounding box center [537, 85] width 24 height 15
click at [620, 64] on button "No Marks" at bounding box center [612, 63] width 42 height 15
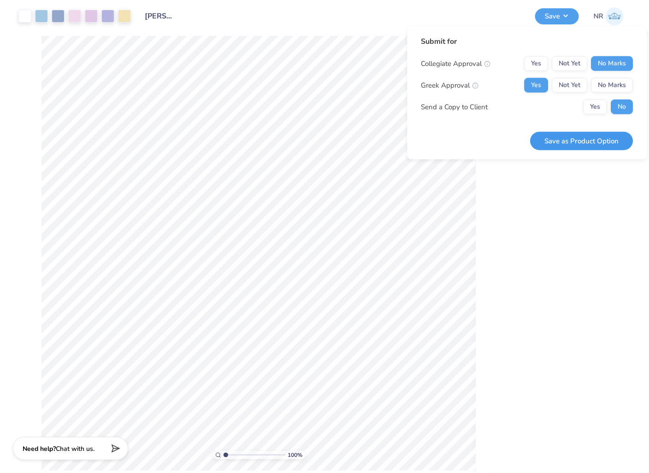
click at [589, 141] on button "Save as Product Option" at bounding box center [582, 140] width 103 height 19
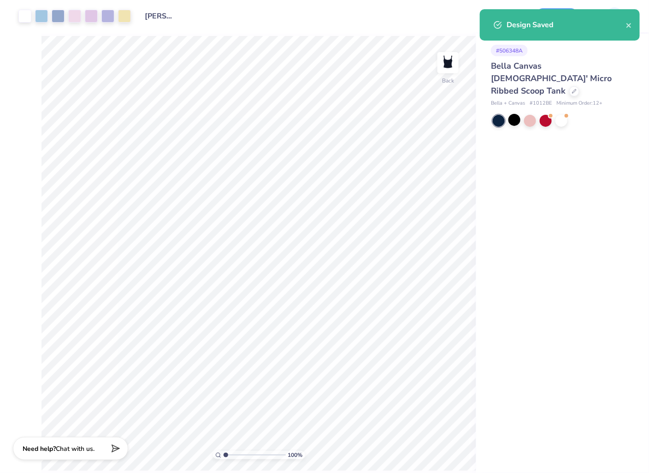
click at [499, 170] on div "# 506348A Bella Canvas [DEMOGRAPHIC_DATA]' Micro Ribbed Scoop Tank Bella + Canv…" at bounding box center [562, 253] width 173 height 439
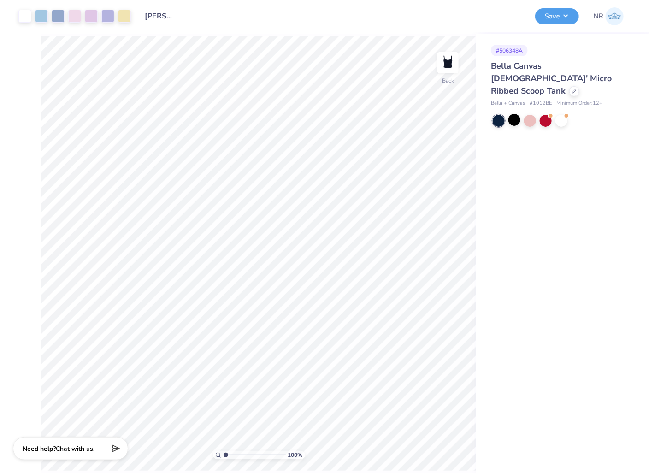
click at [528, 65] on span "Bella Canvas [DEMOGRAPHIC_DATA]' Micro Ribbed Scoop Tank" at bounding box center [551, 78] width 121 height 36
click at [569, 85] on div at bounding box center [574, 90] width 10 height 10
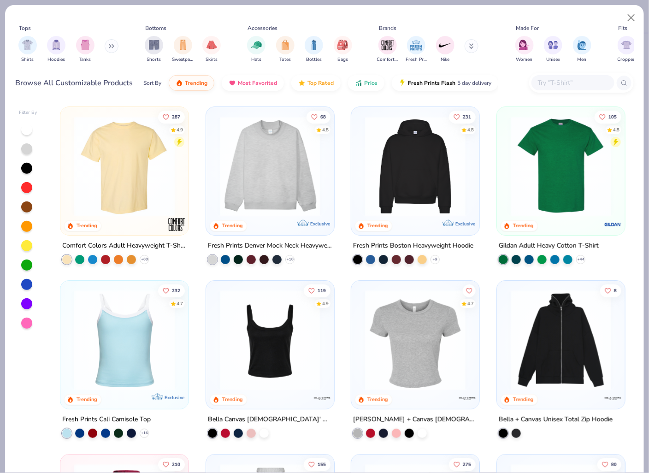
click at [275, 330] on img at bounding box center [270, 340] width 110 height 100
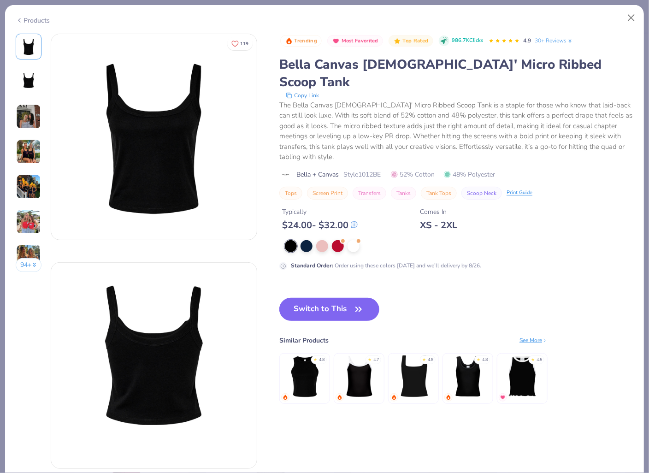
click at [26, 115] on img at bounding box center [28, 116] width 25 height 25
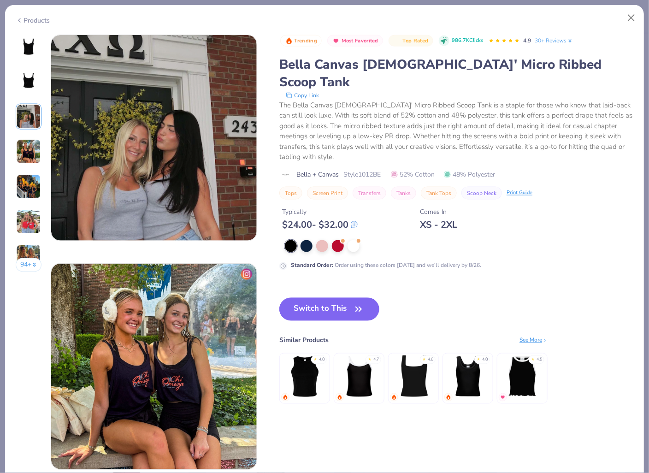
scroll to position [457, 0]
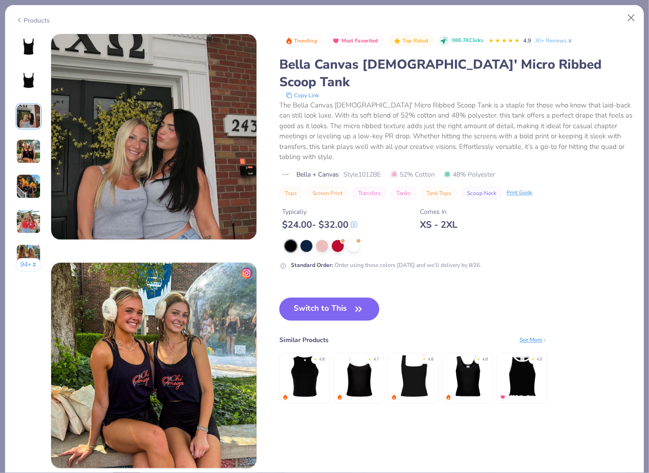
click at [28, 156] on img at bounding box center [28, 151] width 25 height 25
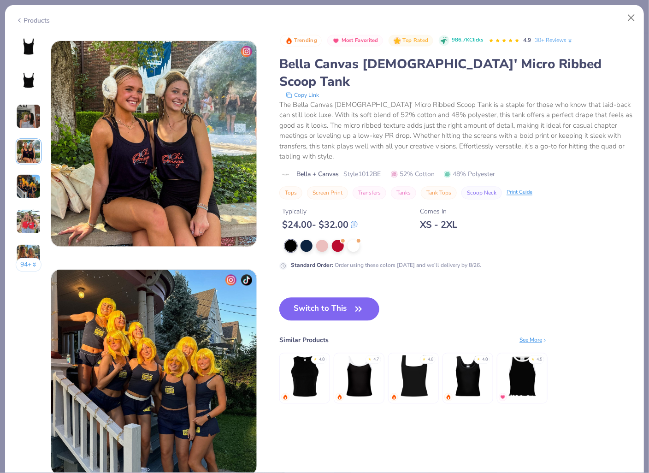
scroll to position [686, 0]
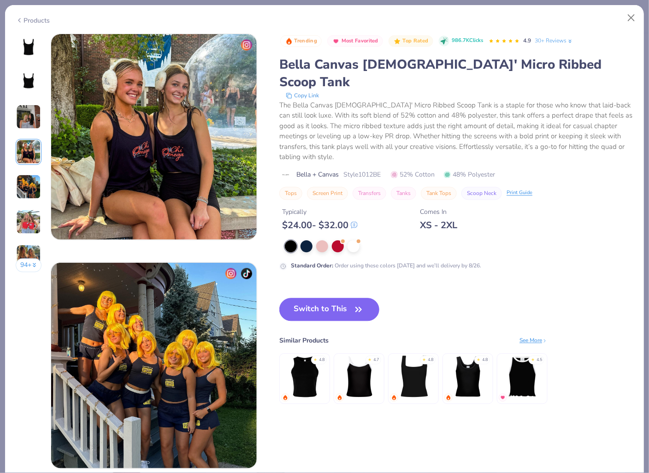
click at [26, 184] on img at bounding box center [28, 186] width 25 height 25
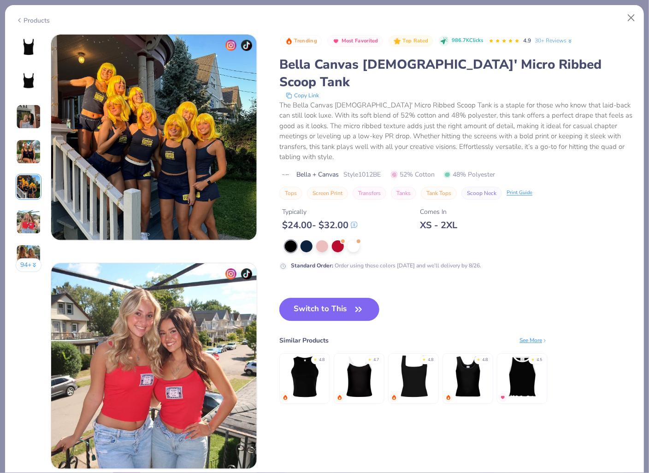
click at [35, 263] on icon at bounding box center [34, 265] width 5 height 5
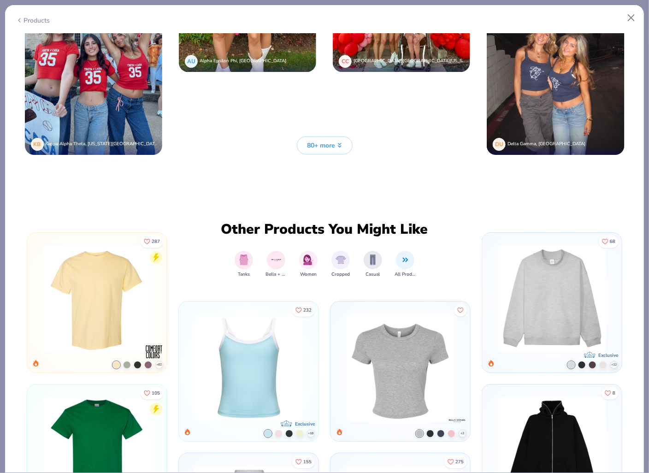
scroll to position [2351, 0]
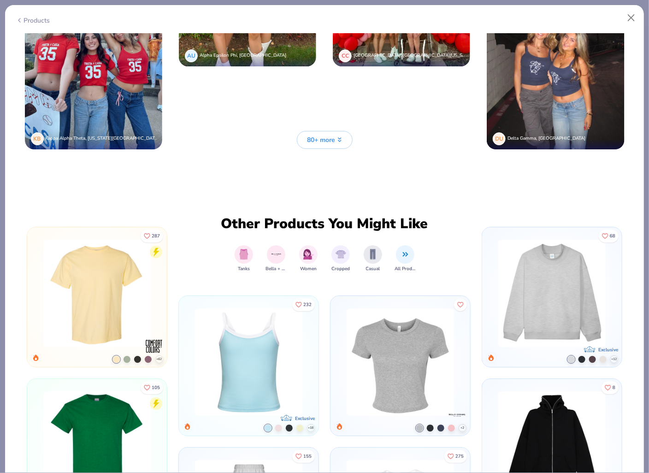
click at [328, 138] on span "80+ more" at bounding box center [321, 140] width 28 height 10
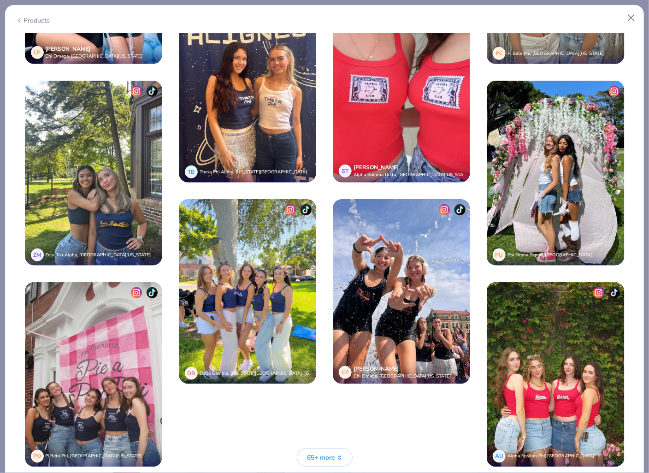
scroll to position [2851, 0]
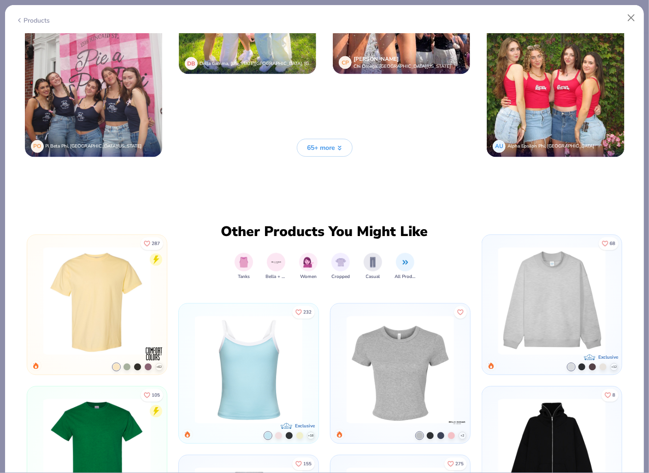
scroll to position [3158, 0]
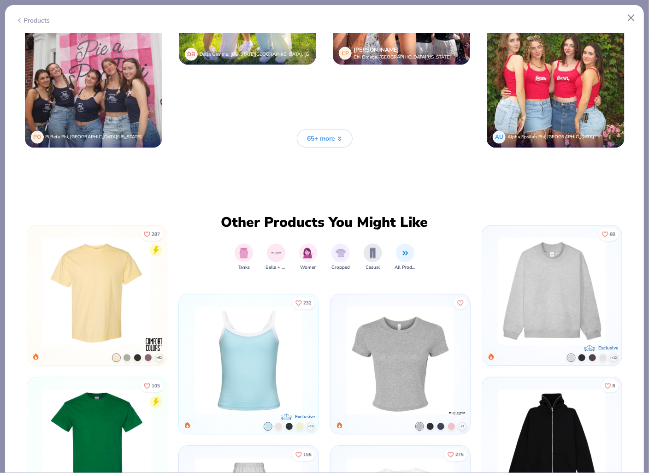
click at [320, 138] on span "65+ more" at bounding box center [321, 139] width 28 height 10
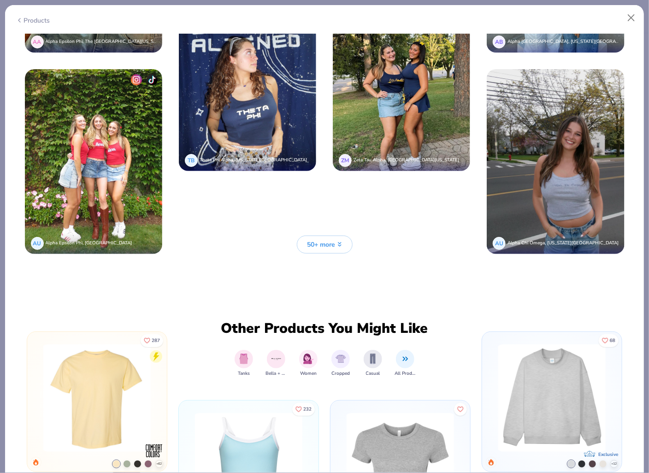
scroll to position [3869, 0]
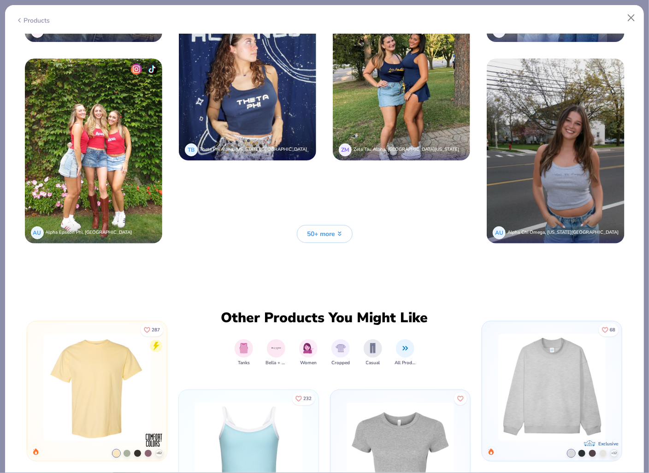
click at [329, 234] on span "50+ more" at bounding box center [321, 234] width 28 height 10
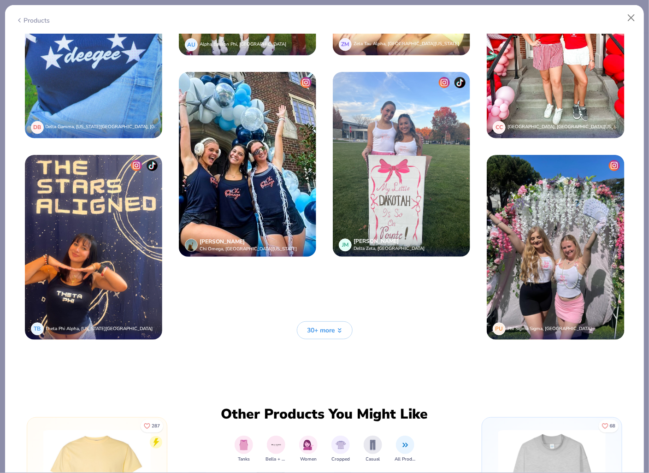
scroll to position [4592, 0]
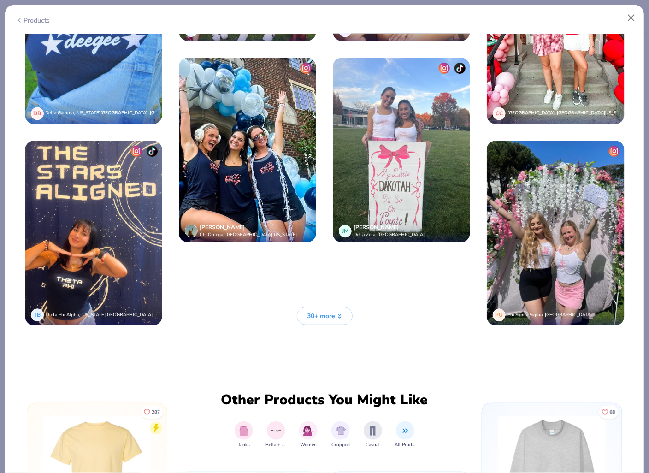
click at [317, 315] on span "30+ more" at bounding box center [321, 316] width 28 height 10
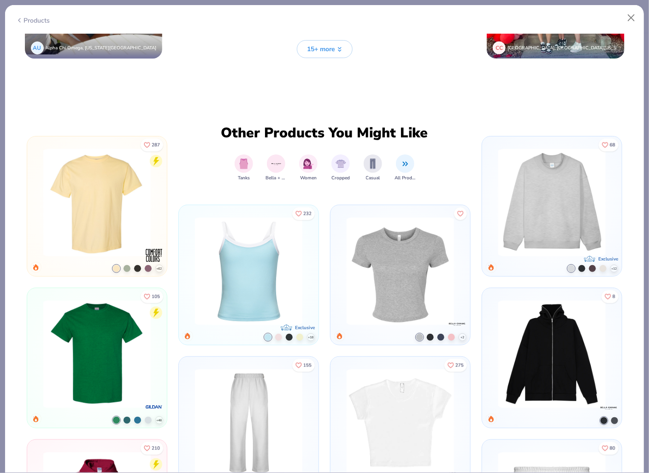
scroll to position [5389, 0]
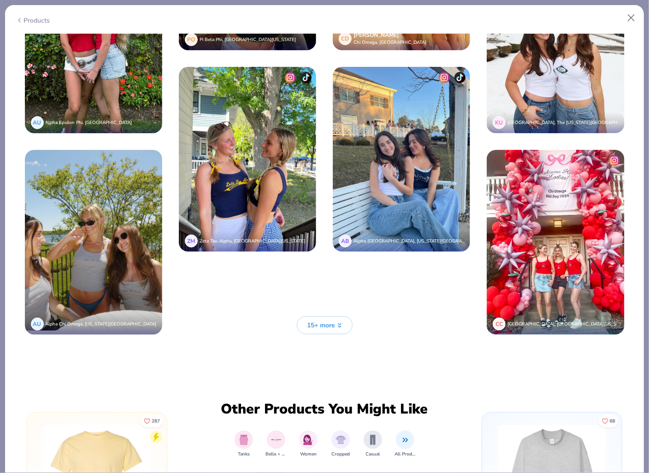
click at [320, 332] on button "15+ more" at bounding box center [325, 325] width 56 height 18
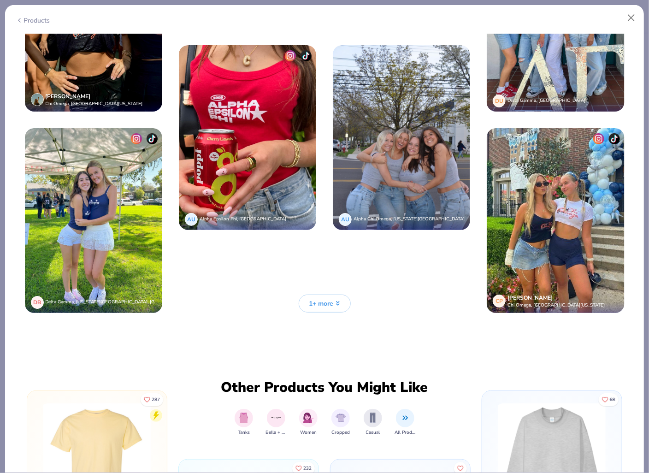
scroll to position [6217, 0]
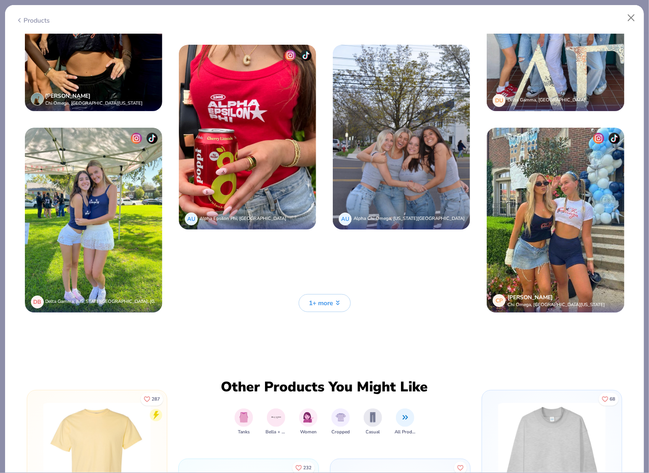
click at [334, 299] on button "1+ more" at bounding box center [325, 303] width 52 height 18
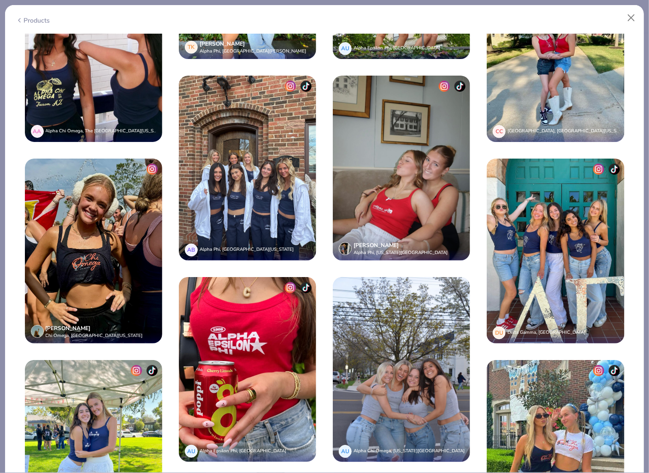
scroll to position [5984, 0]
